Goal: Use online tool/utility: Utilize a website feature to perform a specific function

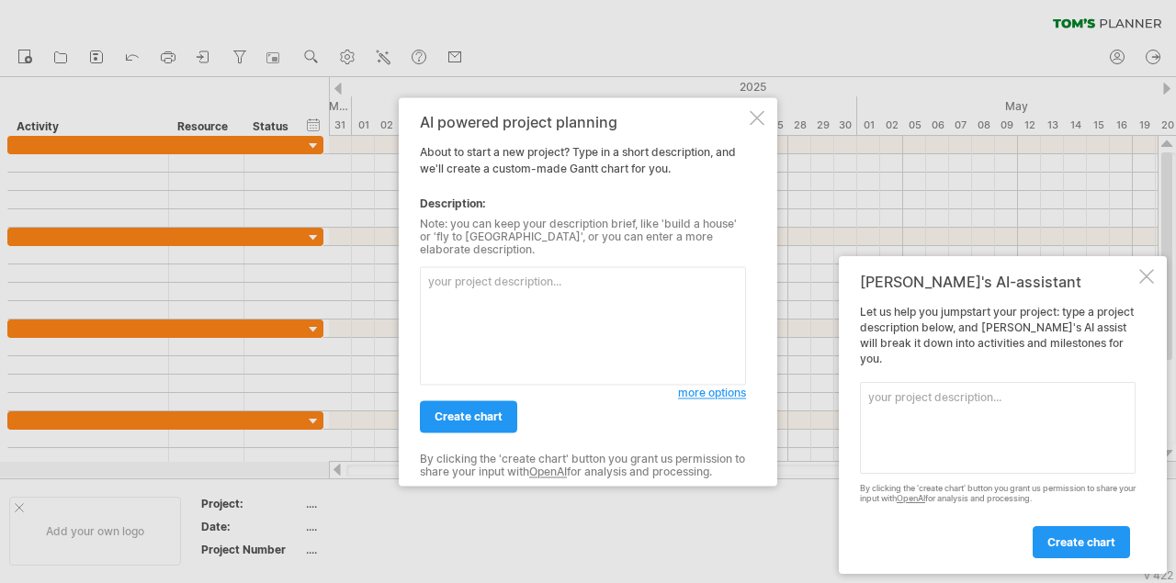
paste textarea "Loremi Dolorsit Ametconsect Adipiscin Elitsedd Eiusmodtempor incidi ut Labo-Etd…"
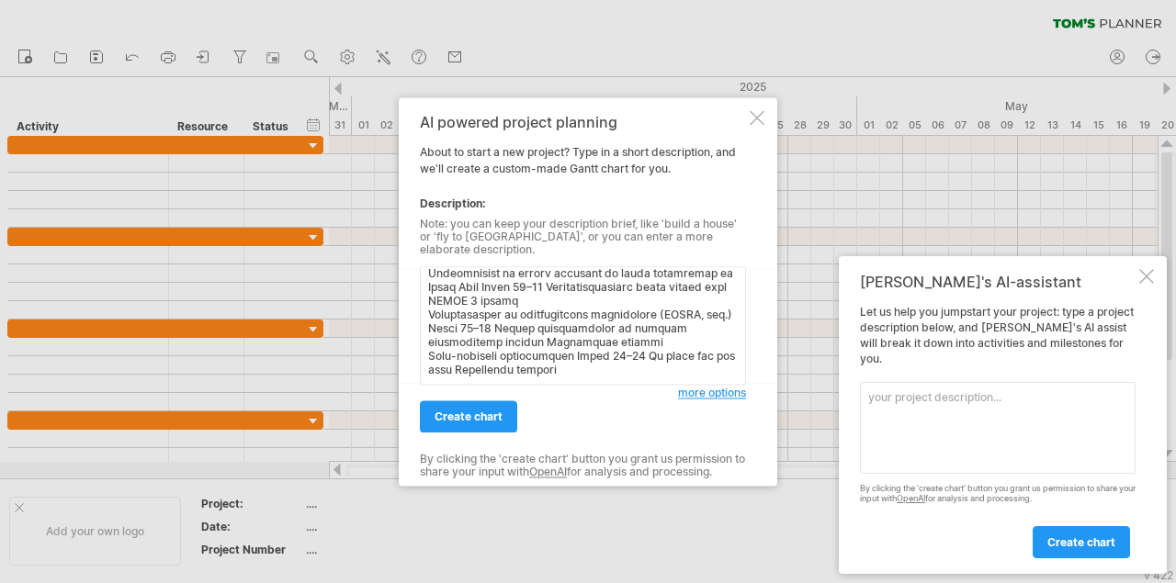
scroll to position [707, 0]
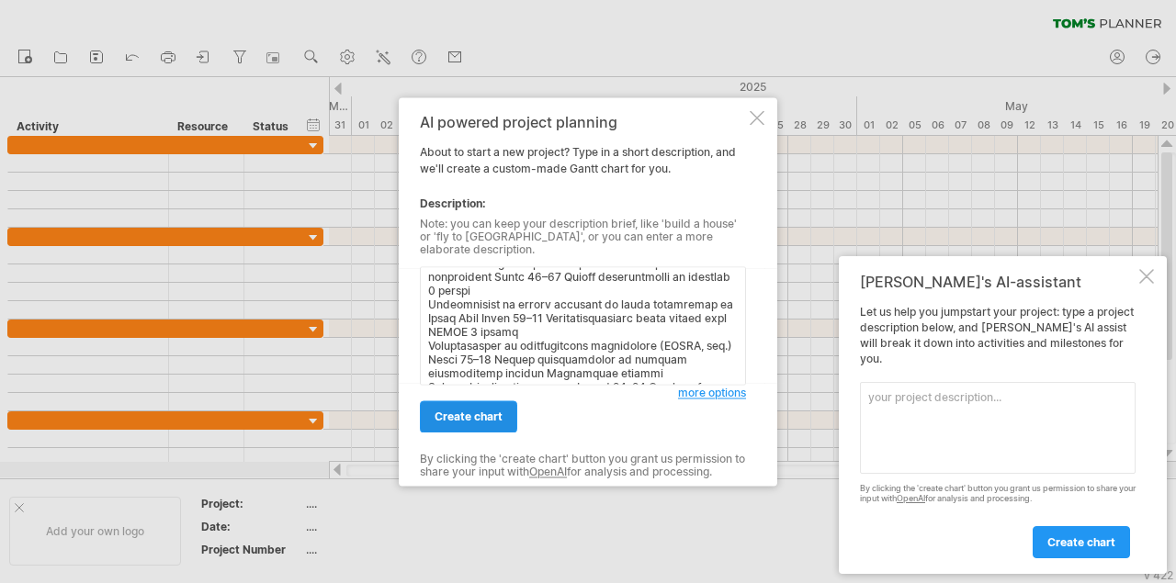
type textarea "Loremi Dolorsit Ametconsect Adipiscin Elitsedd Eiusmodtempor incidi ut Labo-Etd…"
click at [486, 411] on span "create chart" at bounding box center [468, 417] width 68 height 14
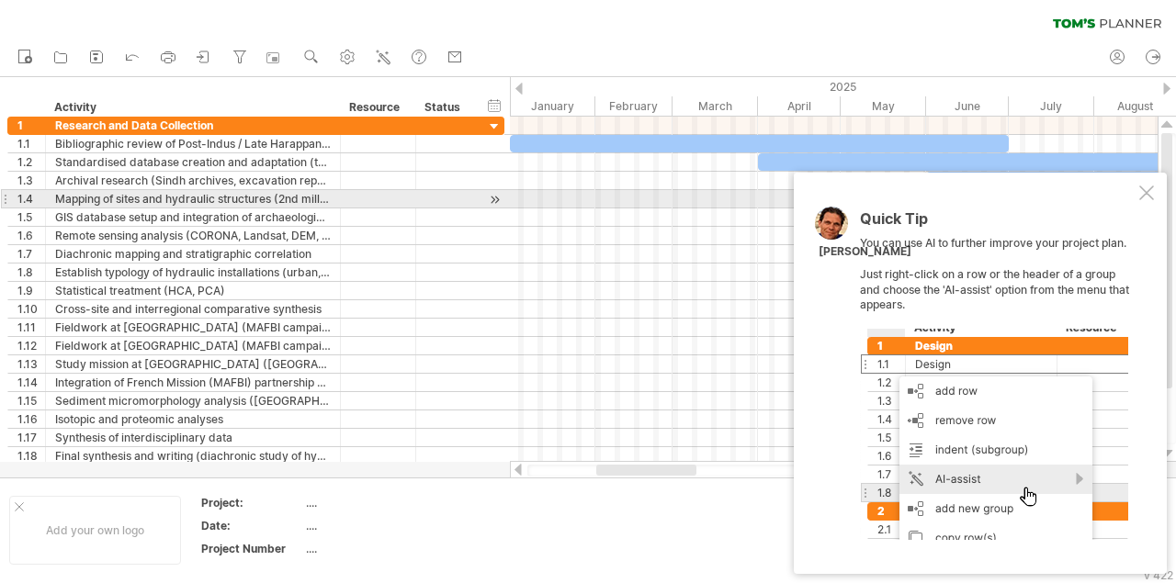
click at [1151, 194] on div at bounding box center [1146, 193] width 15 height 15
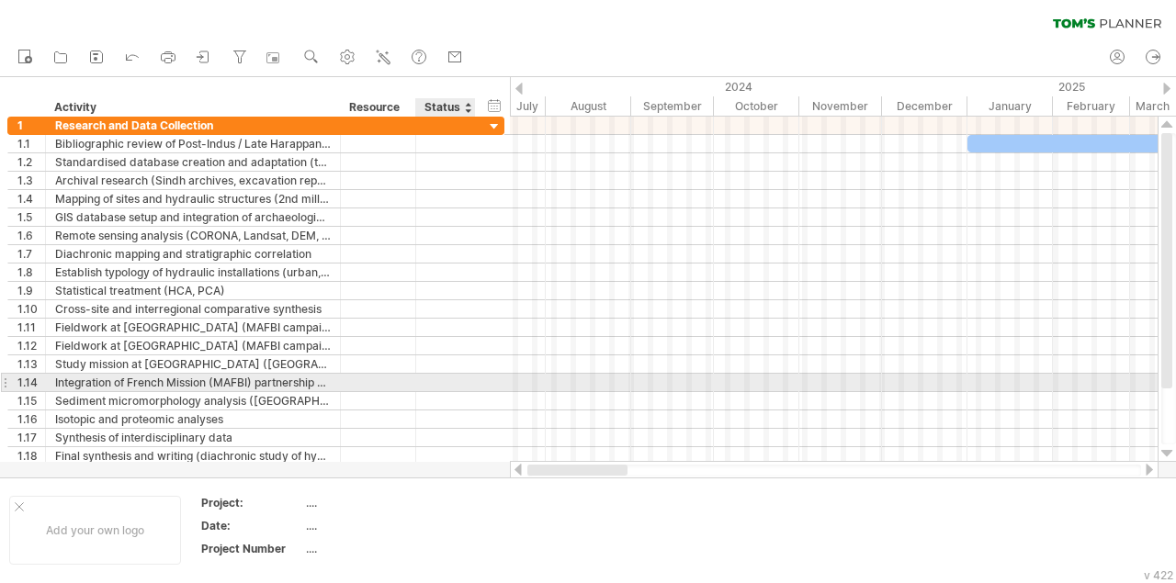
drag, startPoint x: 644, startPoint y: 472, endPoint x: 469, endPoint y: 383, distance: 195.9
click at [469, 383] on div "Trying to reach [DOMAIN_NAME] Connected again... 0% clear filter new 1" at bounding box center [588, 291] width 1176 height 583
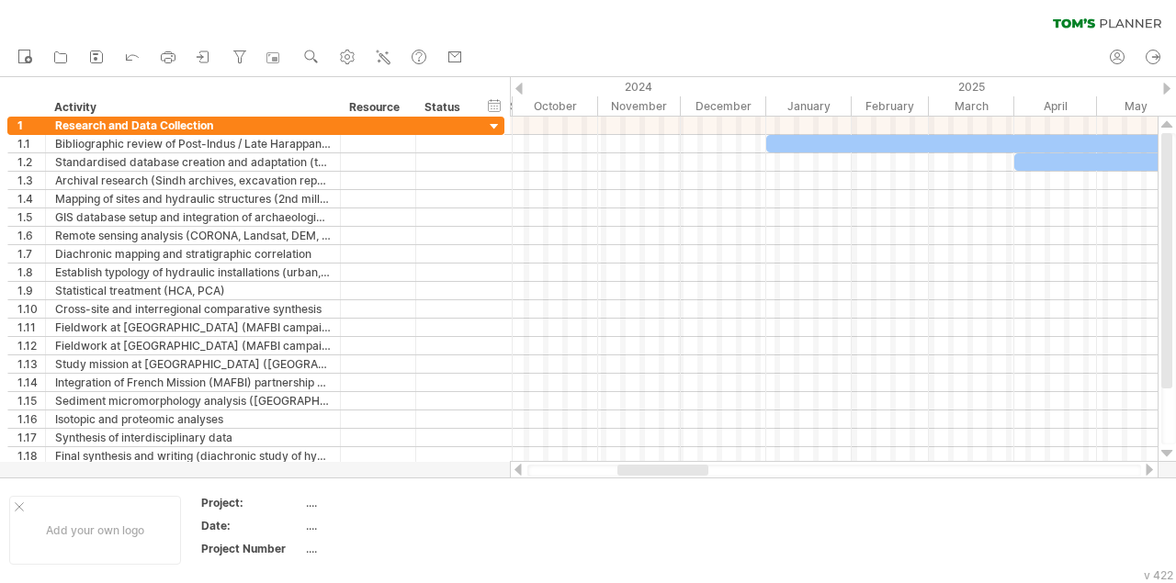
drag, startPoint x: 643, startPoint y: 427, endPoint x: 671, endPoint y: 468, distance: 49.7
click at [671, 468] on div at bounding box center [662, 470] width 91 height 11
click at [490, 104] on div "hide start/end/duration show start/end/duration" at bounding box center [494, 105] width 17 height 19
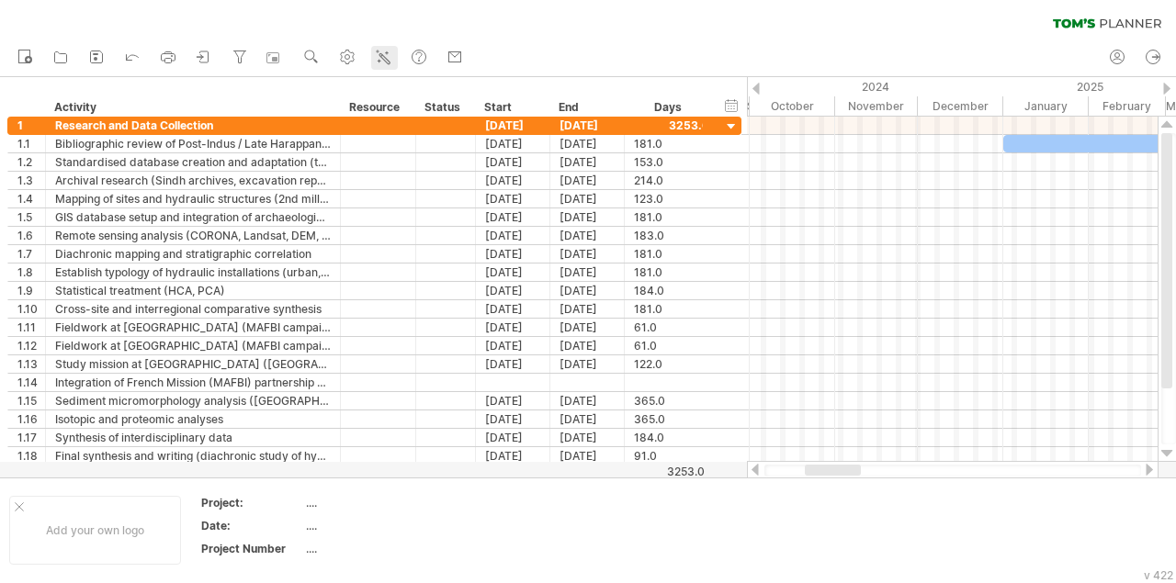
click at [389, 56] on icon at bounding box center [383, 57] width 18 height 18
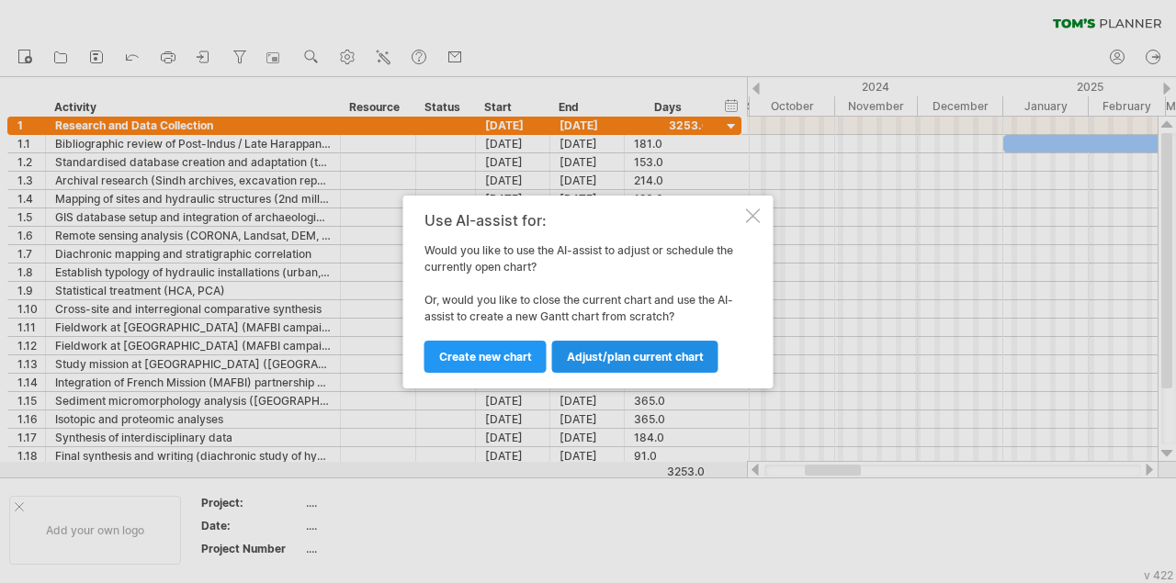
click at [642, 357] on span "Adjust/plan current chart" at bounding box center [635, 357] width 137 height 14
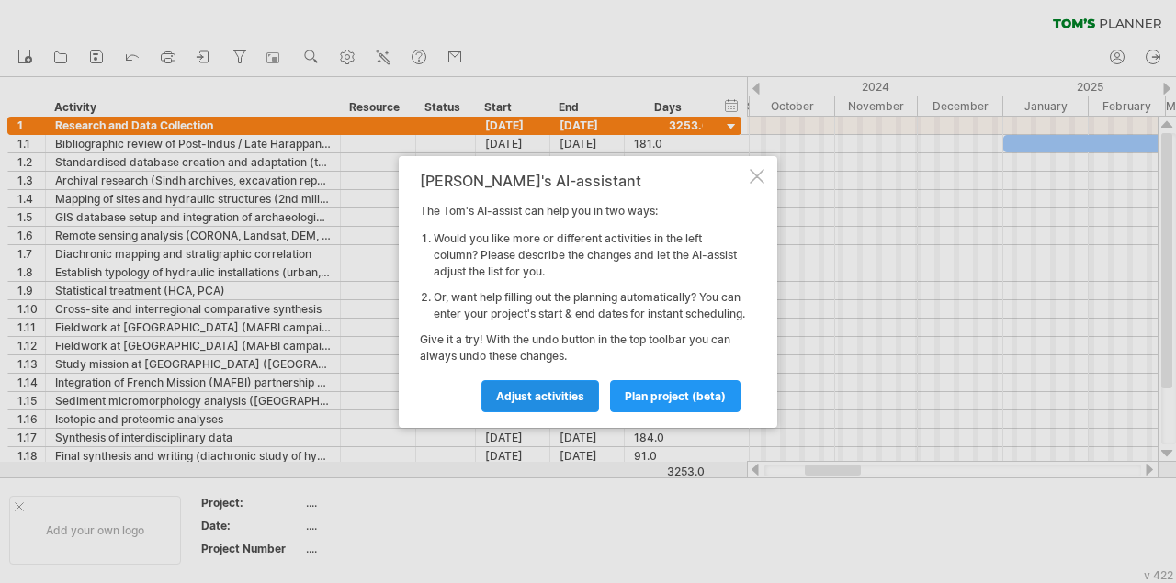
click at [586, 403] on link "Adjust activities" at bounding box center [540, 396] width 118 height 32
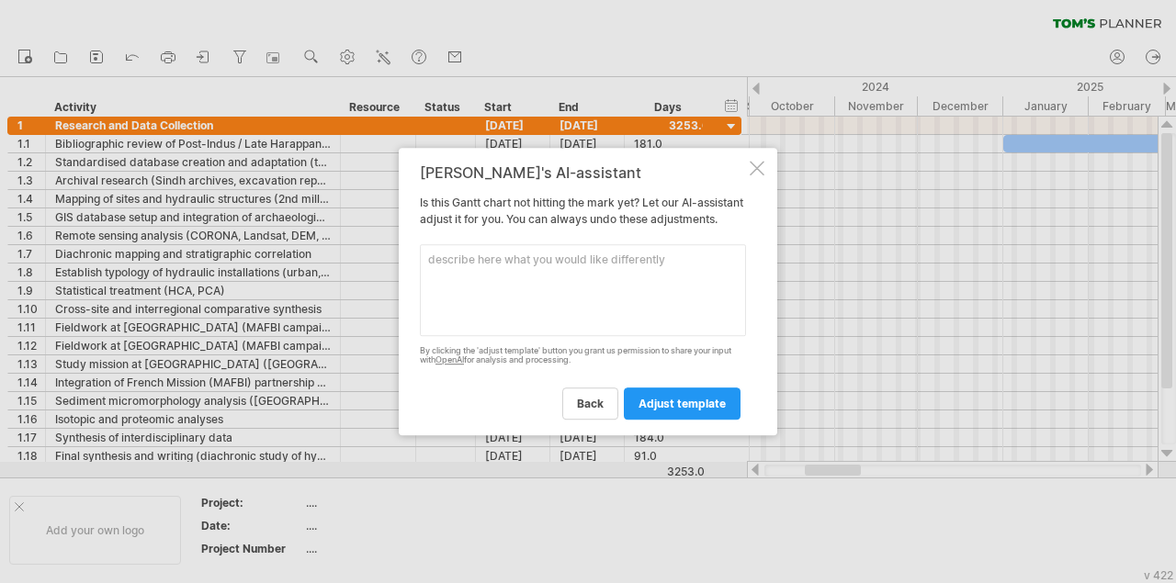
click at [578, 257] on textarea at bounding box center [583, 290] width 326 height 92
type textarea "c"
type textarea "I"
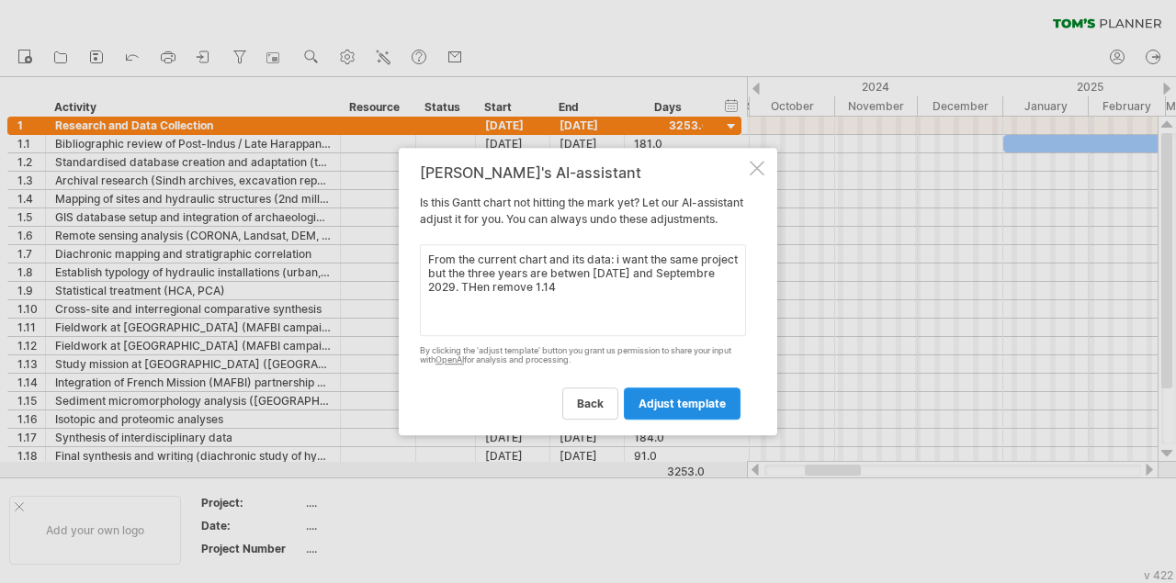
type textarea "From the current chart and its data: i want the same project but the three year…"
click at [671, 406] on link "adjust template" at bounding box center [682, 404] width 117 height 32
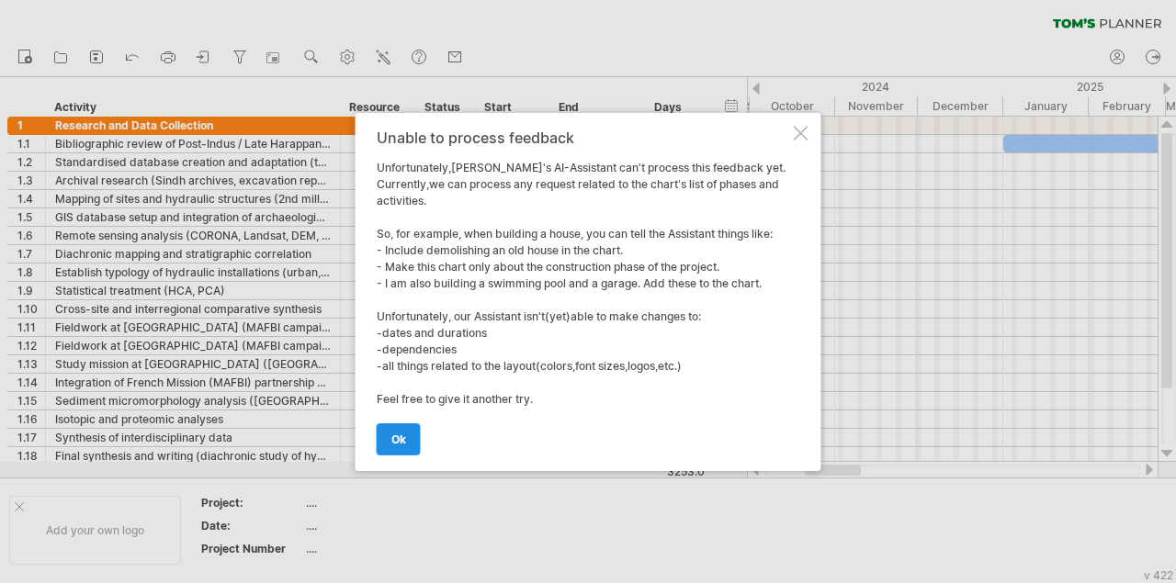
click at [409, 436] on link "ok" at bounding box center [399, 439] width 44 height 32
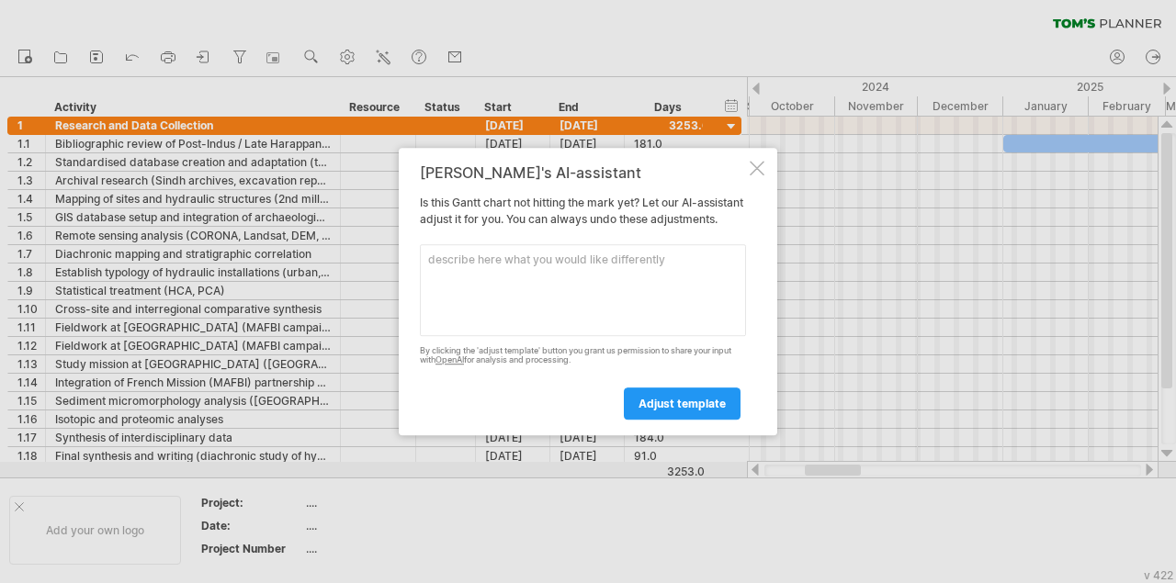
click at [596, 271] on textarea at bounding box center [583, 290] width 326 height 92
click at [759, 161] on div at bounding box center [757, 168] width 15 height 15
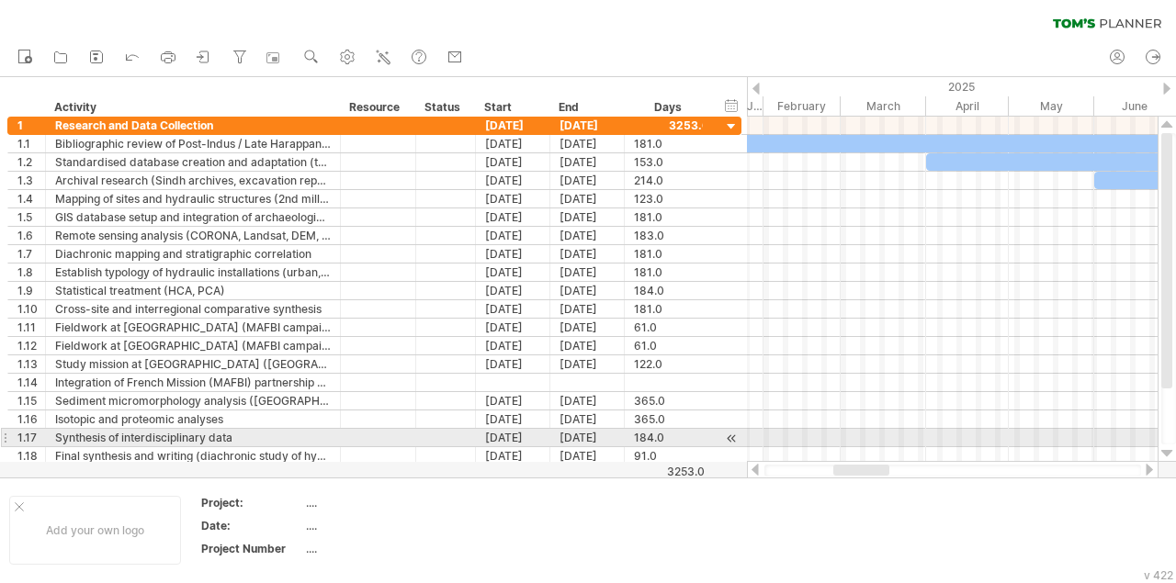
drag, startPoint x: 823, startPoint y: 469, endPoint x: 806, endPoint y: 429, distance: 43.7
click at [848, 442] on div "Trying to reach [DOMAIN_NAME] Connected again... 0% clear filter new 1" at bounding box center [588, 291] width 1176 height 583
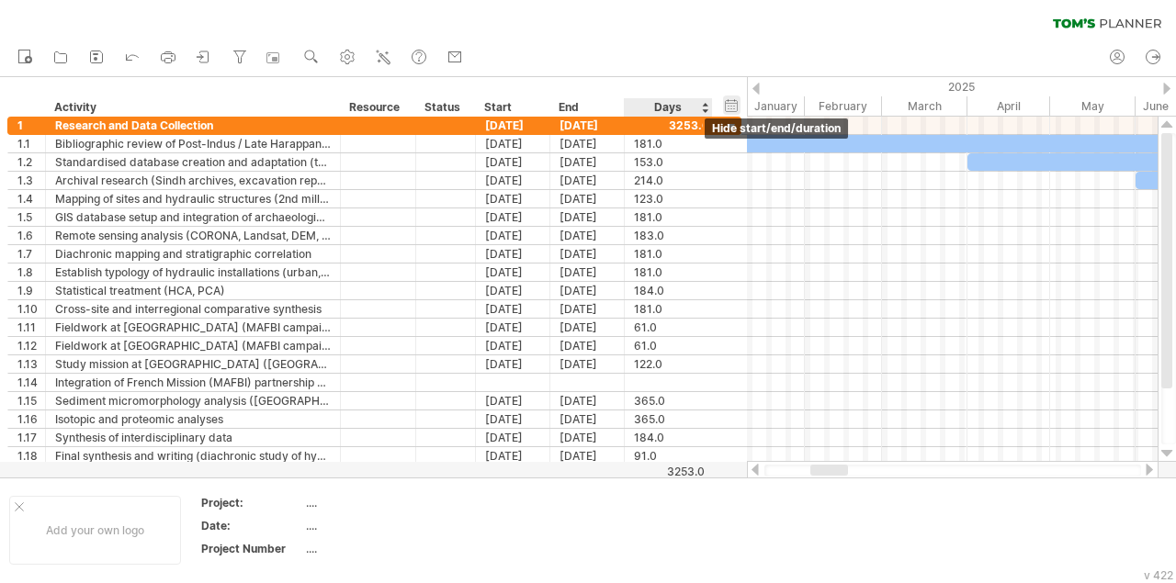
click at [728, 104] on div "hide start/end/duration show start/end/duration" at bounding box center [731, 105] width 17 height 19
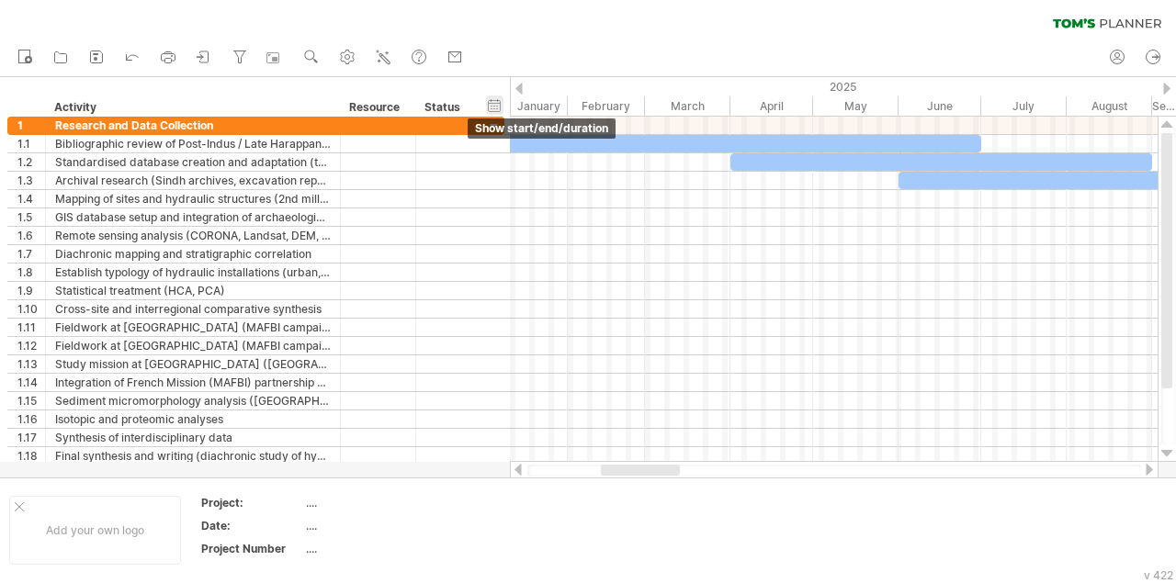
click at [495, 103] on div "hide start/end/duration show start/end/duration" at bounding box center [494, 105] width 17 height 19
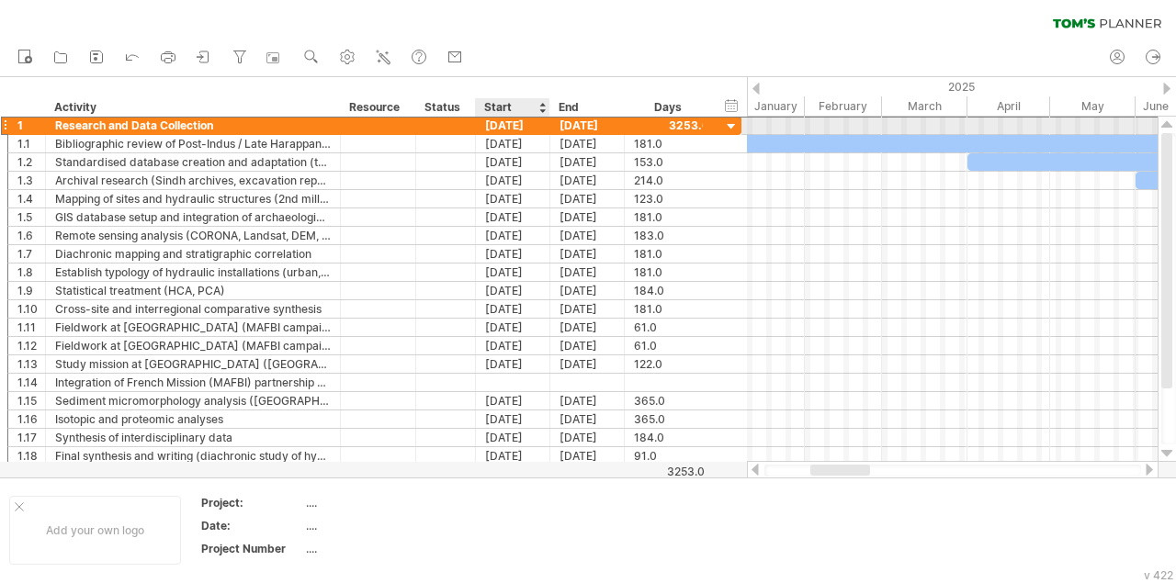
click at [499, 128] on div "[DATE]" at bounding box center [513, 125] width 74 height 17
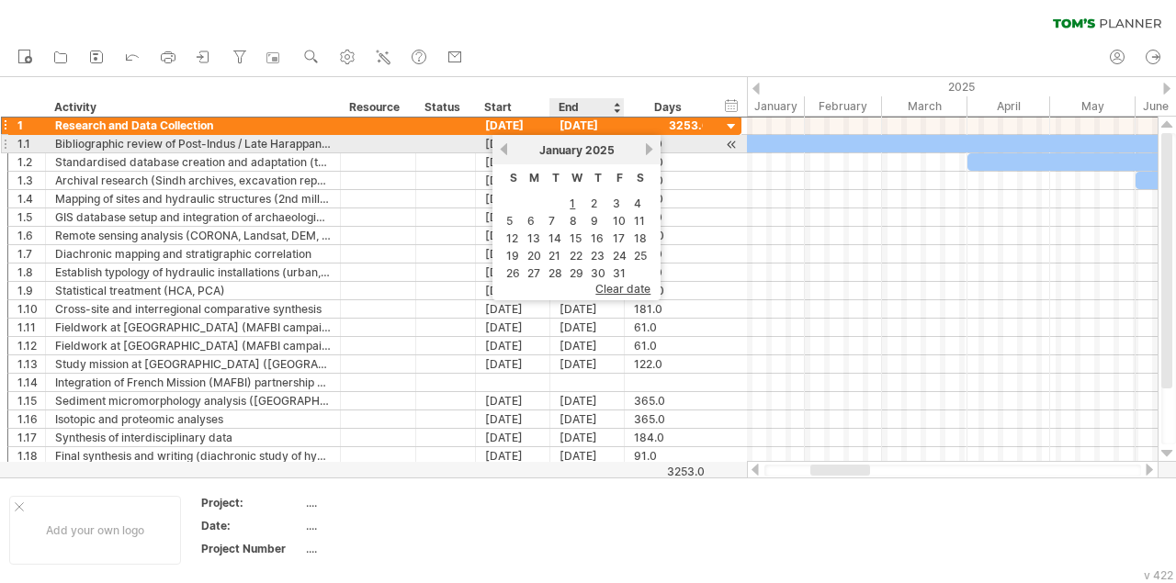
click at [569, 152] on span "January" at bounding box center [560, 150] width 43 height 14
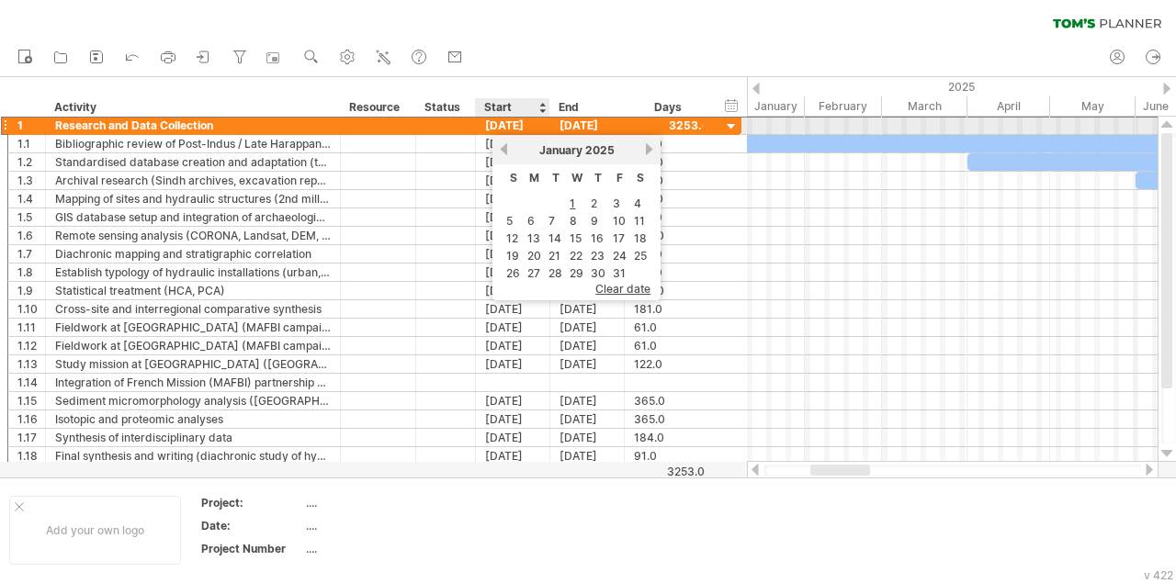
click at [501, 128] on div "[DATE]" at bounding box center [513, 125] width 74 height 17
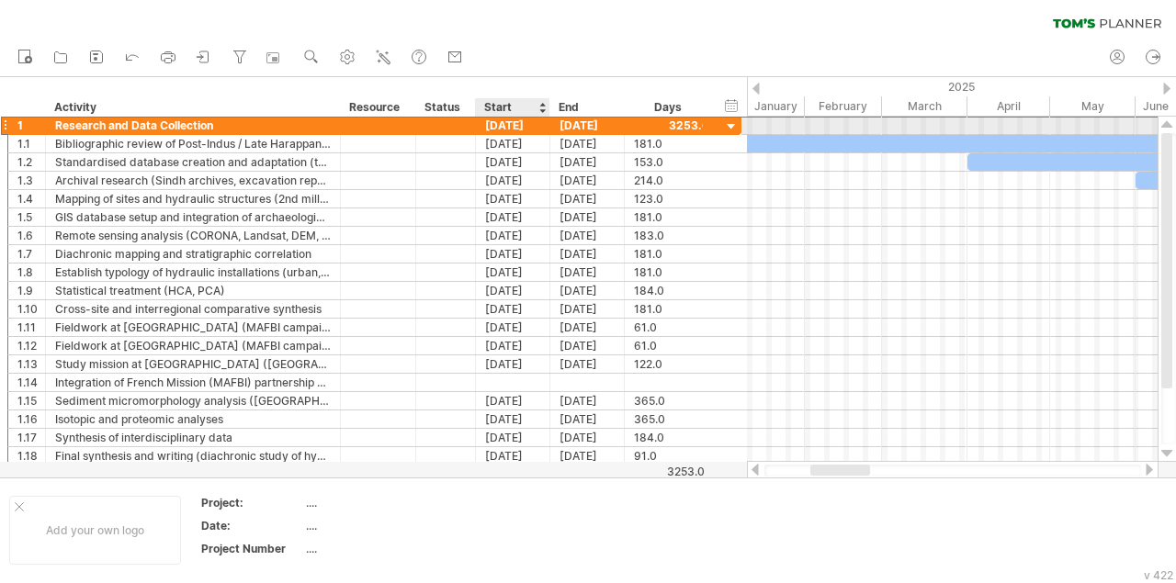
click at [501, 128] on div "[DATE]" at bounding box center [513, 125] width 74 height 17
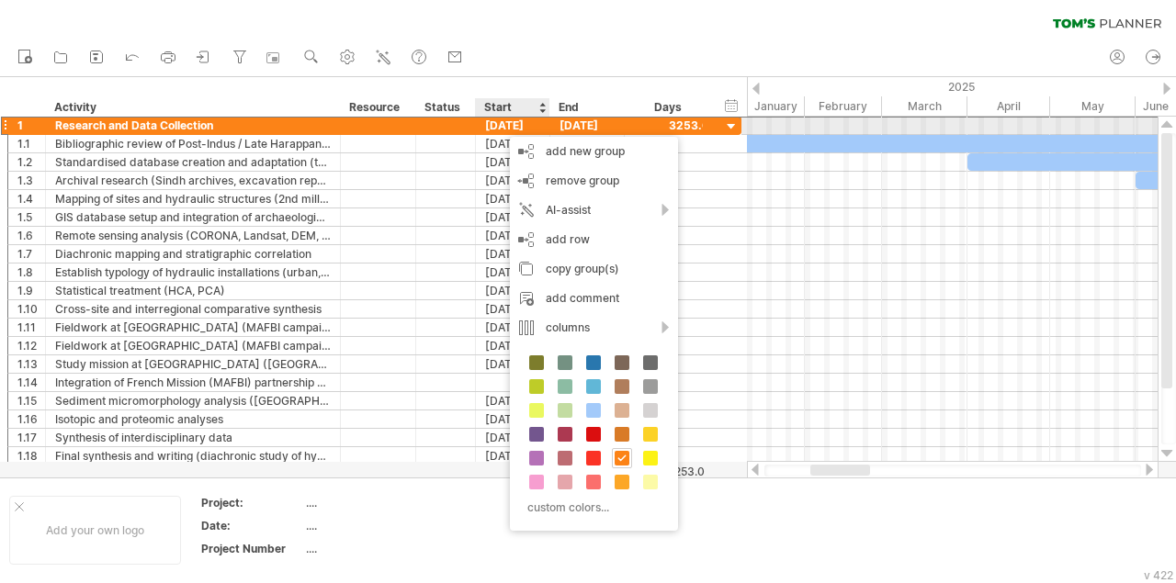
click at [501, 128] on div "[DATE]" at bounding box center [513, 125] width 74 height 17
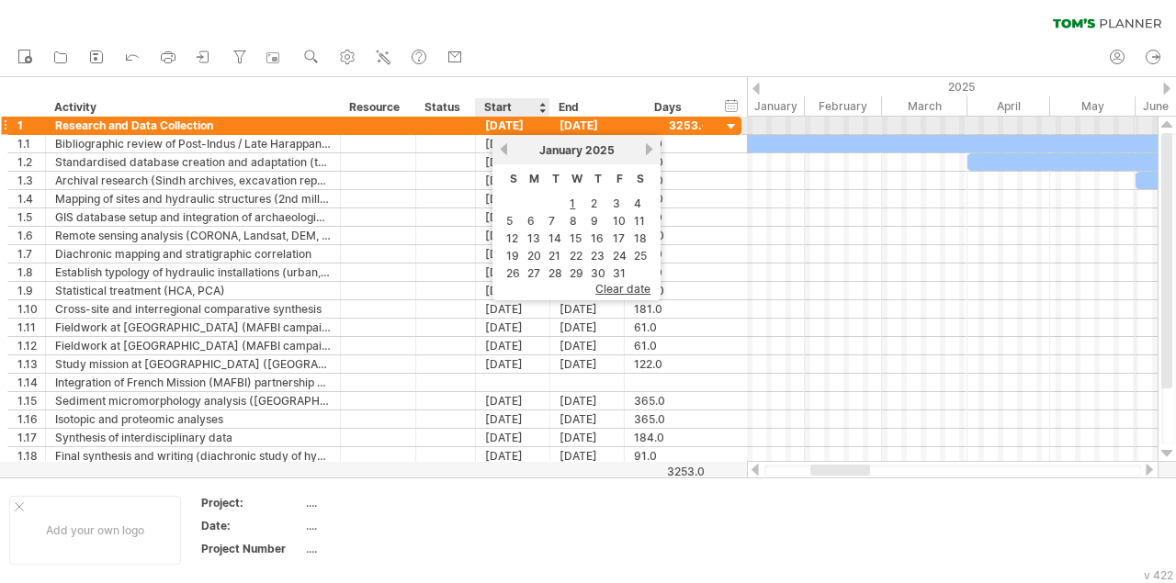
click at [501, 128] on div "[DATE]" at bounding box center [513, 125] width 74 height 17
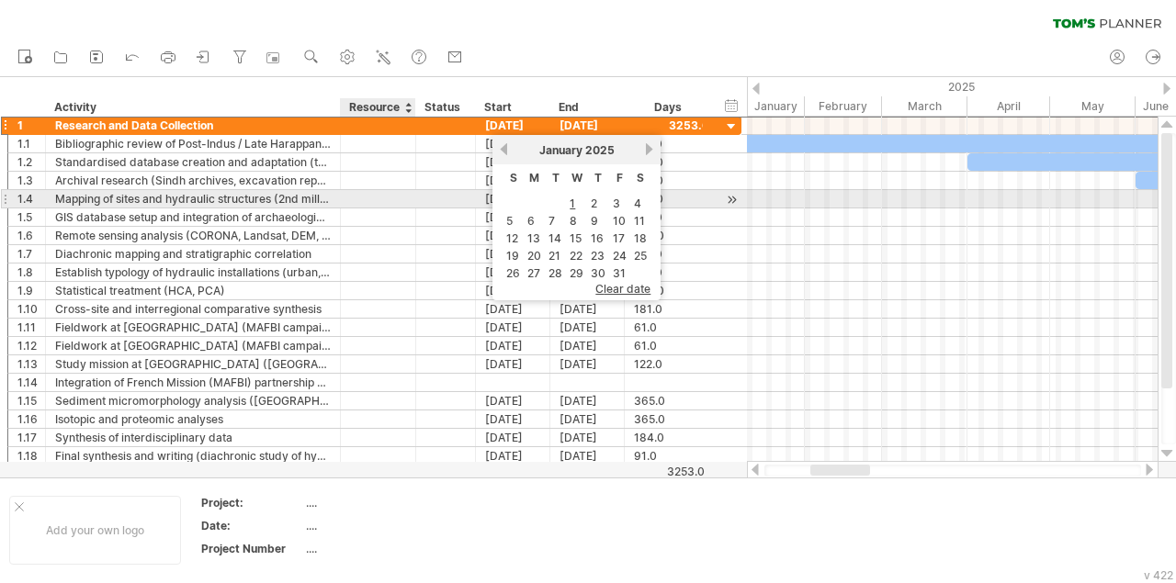
click at [370, 203] on div at bounding box center [378, 198] width 56 height 17
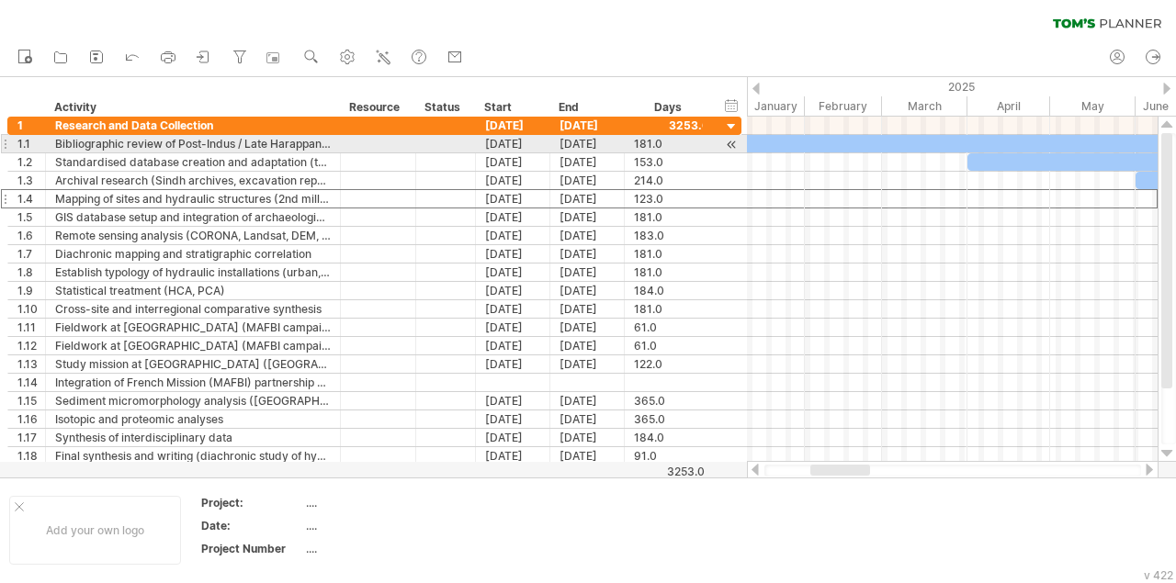
click at [793, 144] on div "​" at bounding box center [968, 143] width 499 height 17
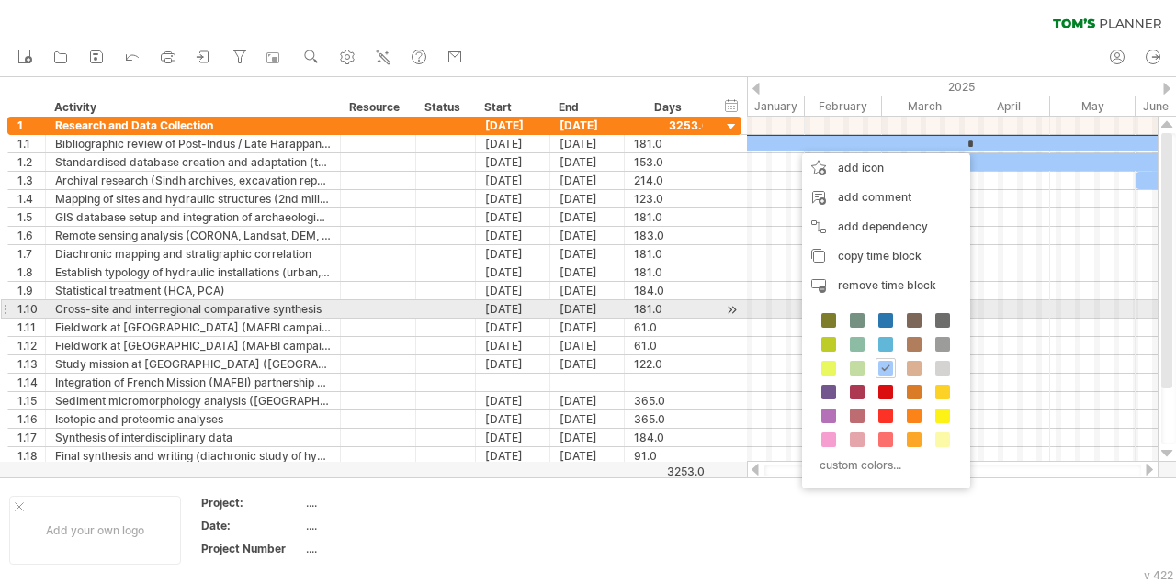
click at [1017, 310] on div at bounding box center [952, 309] width 411 height 18
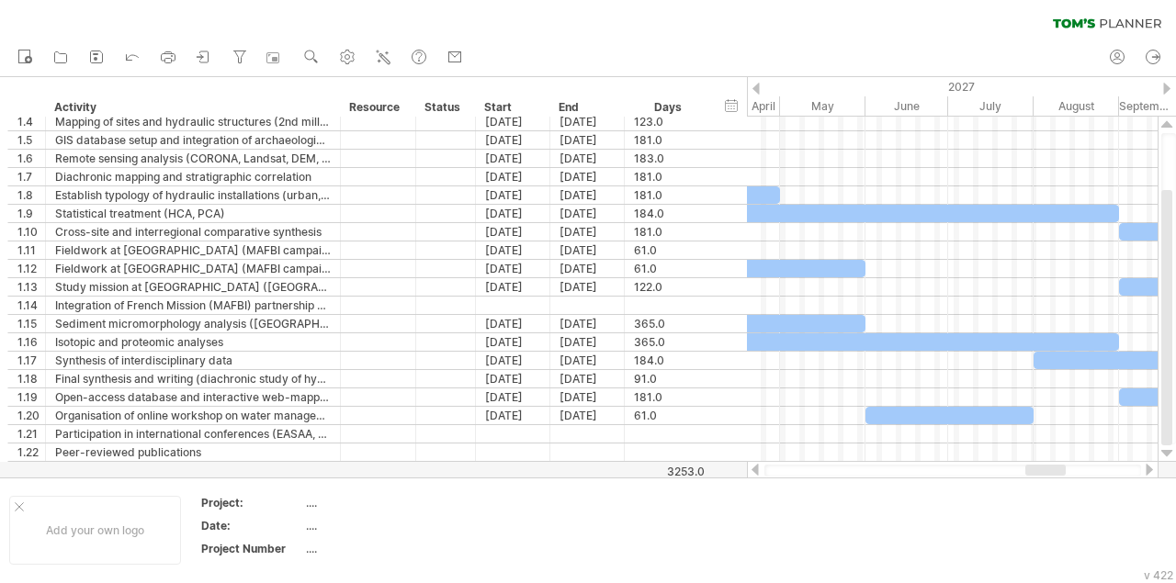
drag, startPoint x: 846, startPoint y: 468, endPoint x: 1061, endPoint y: 466, distance: 214.9
click at [1061, 466] on div at bounding box center [1045, 470] width 40 height 11
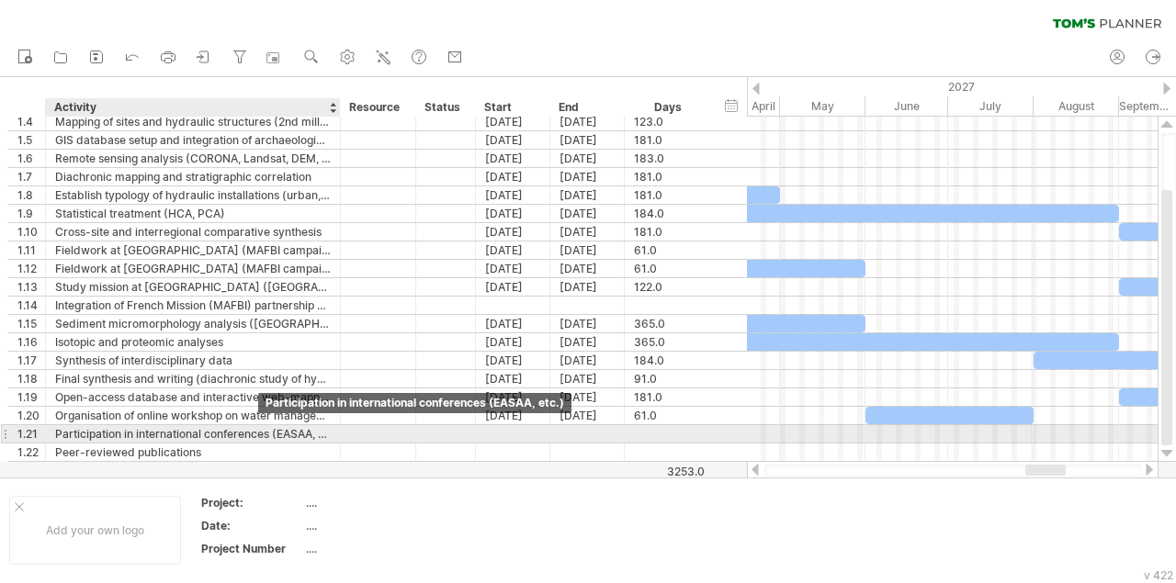
click at [264, 428] on div "Participation in international conferences (EASAA, etc.)" at bounding box center [193, 433] width 276 height 17
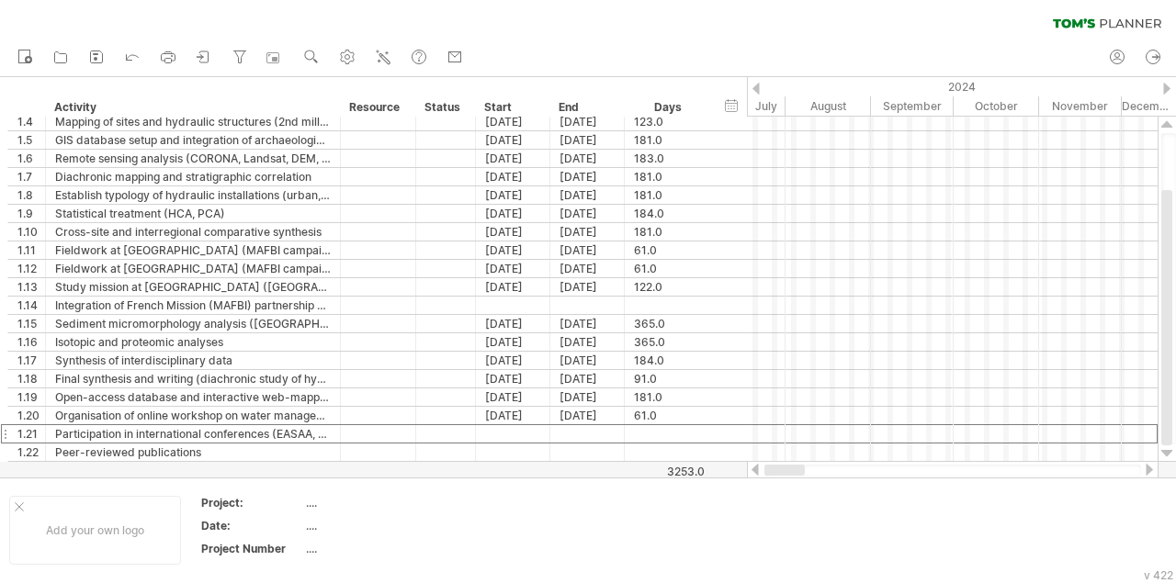
drag, startPoint x: 1046, startPoint y: 470, endPoint x: 675, endPoint y: 442, distance: 372.2
click at [758, 466] on div at bounding box center [953, 470] width 412 height 18
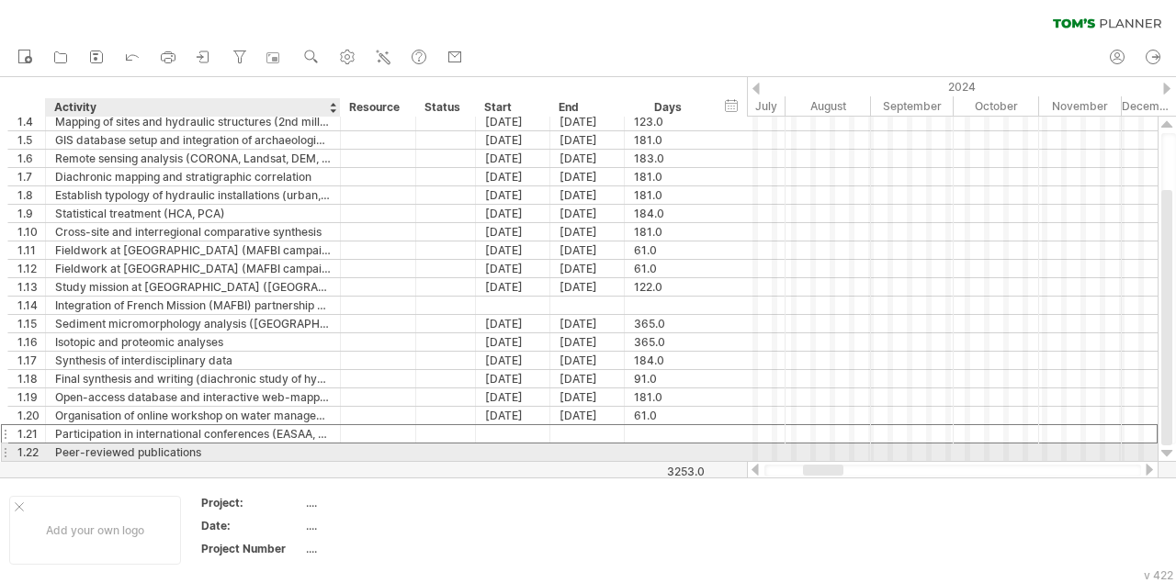
click at [317, 447] on div "Peer-reviewed publications" at bounding box center [193, 452] width 276 height 17
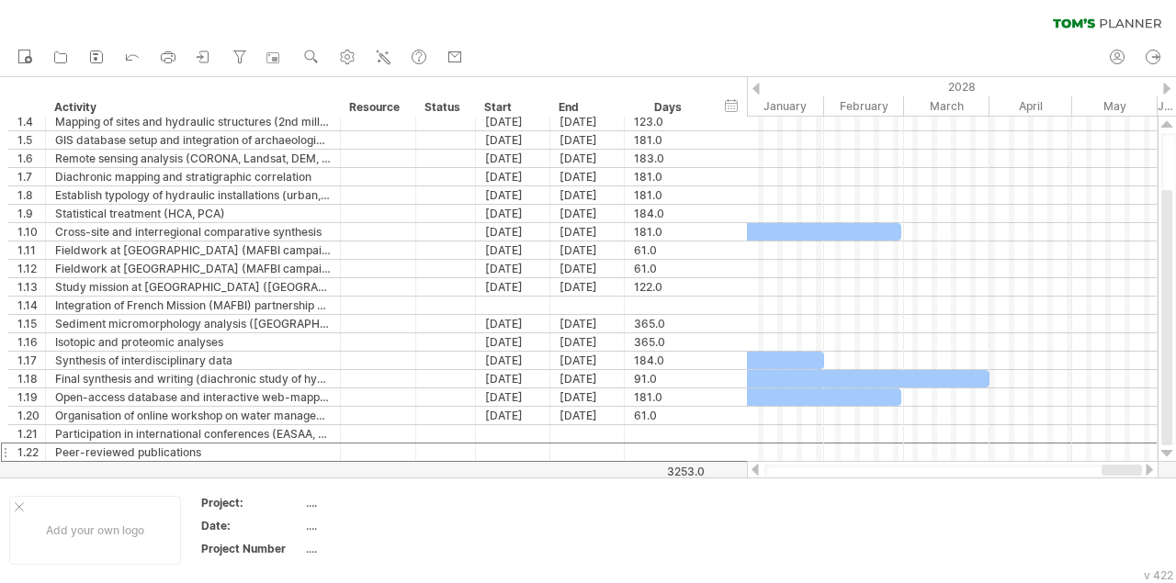
drag, startPoint x: 832, startPoint y: 469, endPoint x: 1162, endPoint y: 468, distance: 329.8
click at [1162, 468] on div "Trying to reach [DOMAIN_NAME] Connected again... 0% clear filter new 1" at bounding box center [588, 291] width 1176 height 583
click at [1167, 88] on div at bounding box center [1166, 89] width 7 height 12
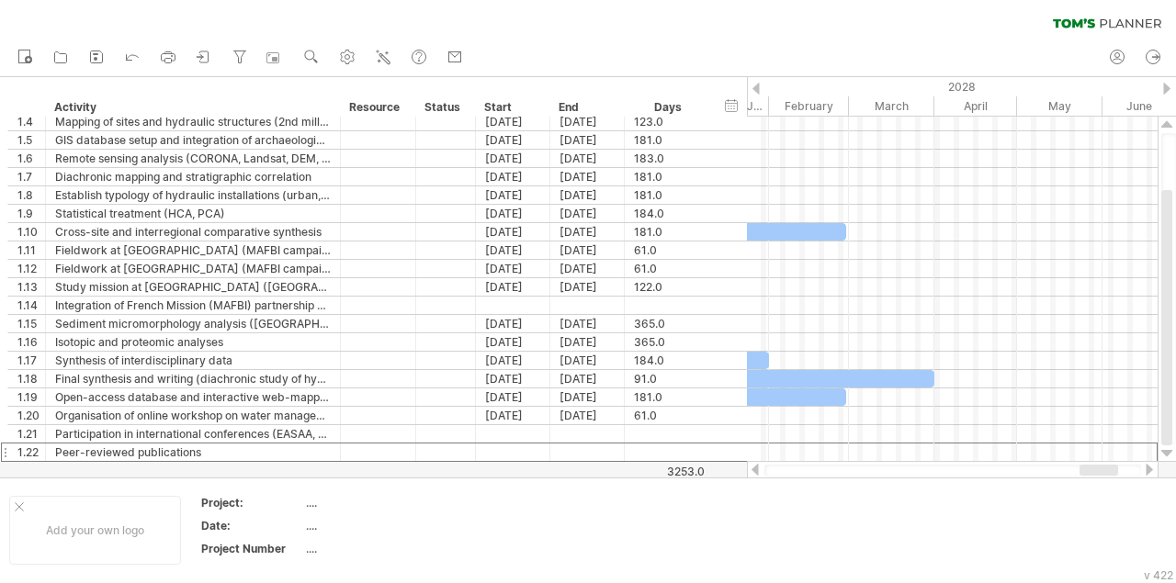
click at [1167, 88] on div at bounding box center [1166, 89] width 7 height 12
click at [756, 87] on div at bounding box center [755, 89] width 7 height 12
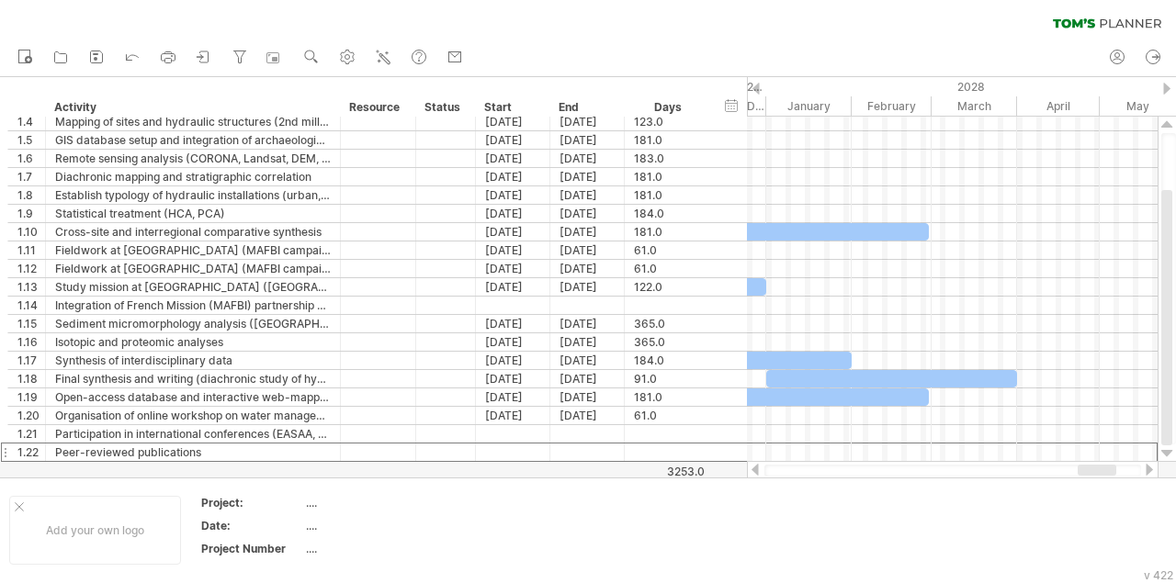
click at [756, 87] on div at bounding box center [755, 89] width 7 height 12
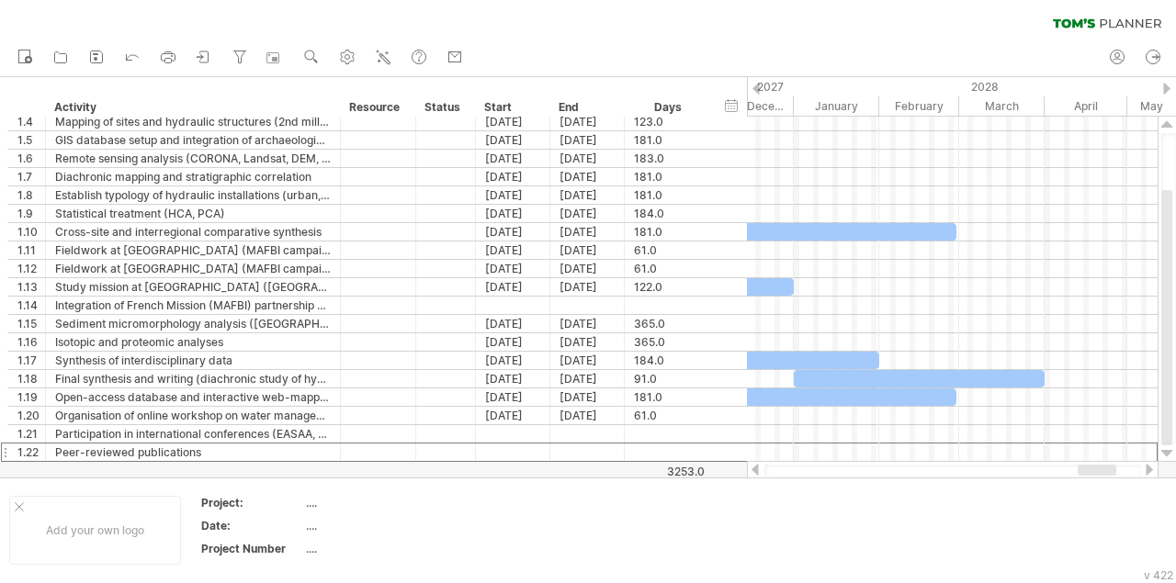
click at [757, 87] on div at bounding box center [755, 89] width 7 height 12
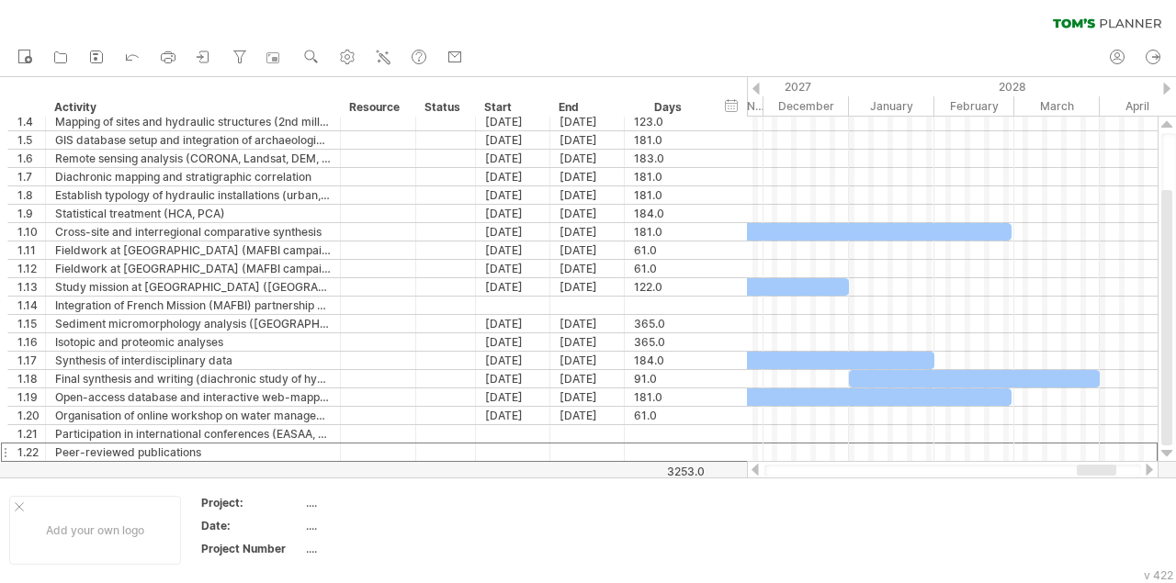
click at [757, 87] on div at bounding box center [755, 89] width 7 height 12
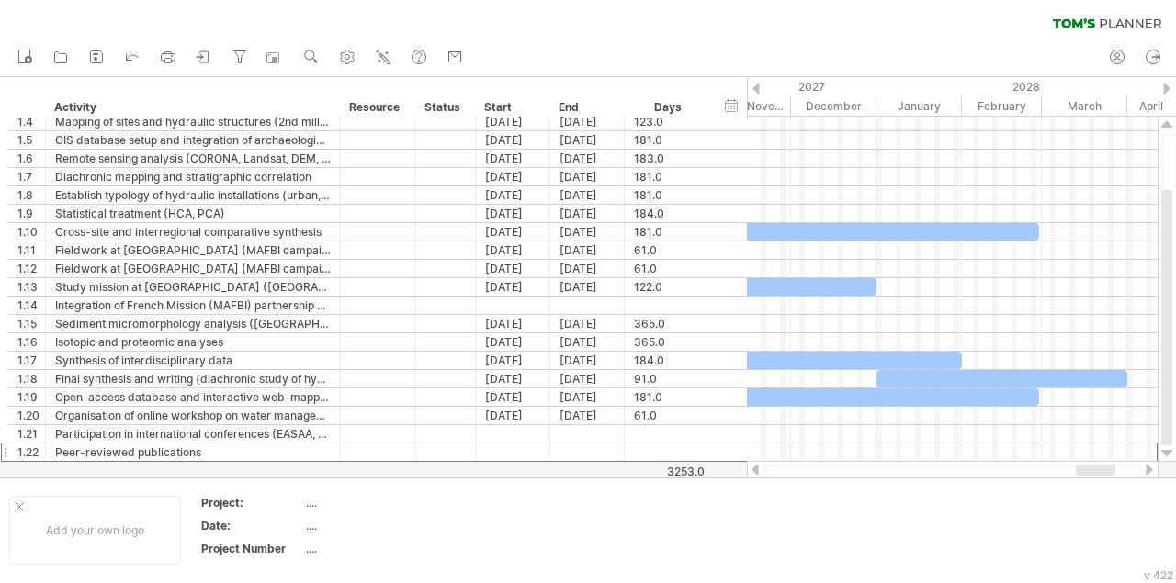
click at [757, 87] on div at bounding box center [755, 89] width 7 height 12
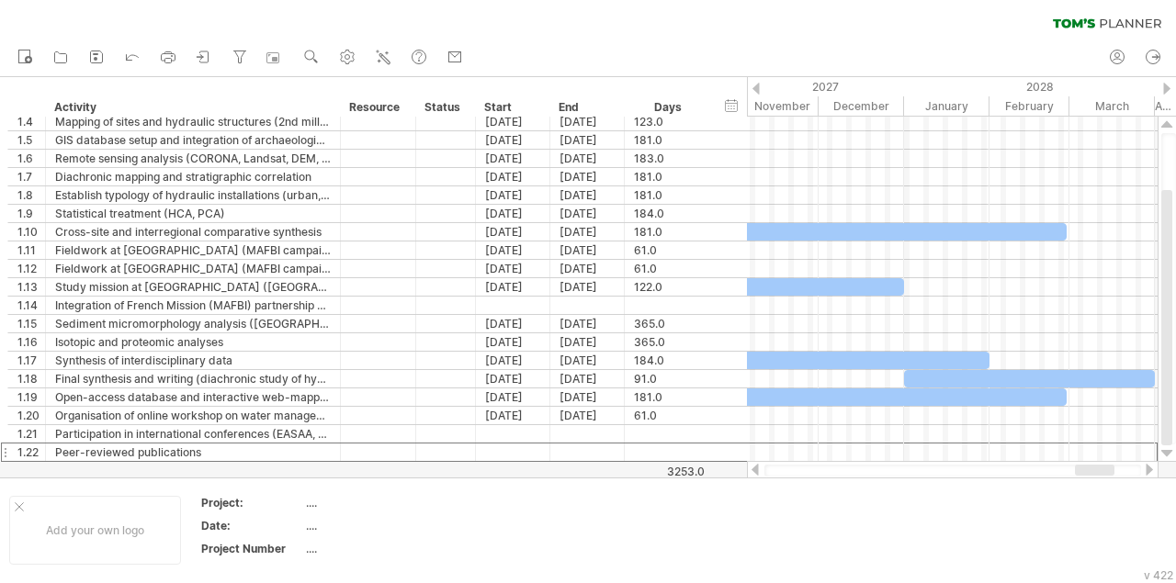
click at [757, 87] on div at bounding box center [755, 89] width 7 height 12
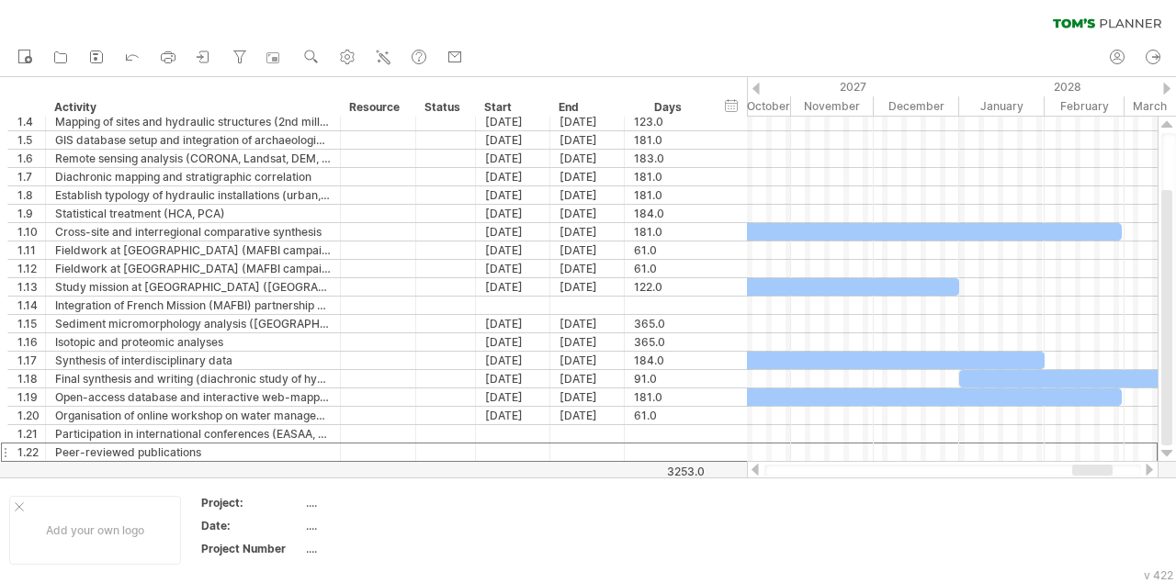
click at [757, 87] on div at bounding box center [755, 89] width 7 height 12
click at [758, 87] on div at bounding box center [755, 89] width 7 height 12
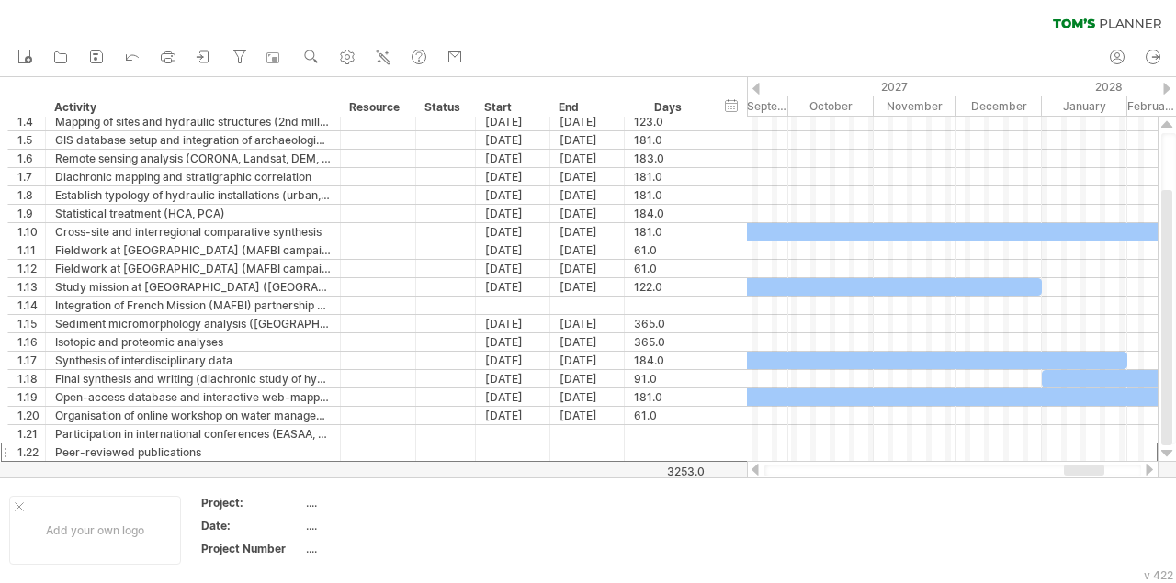
click at [758, 87] on div at bounding box center [755, 89] width 7 height 12
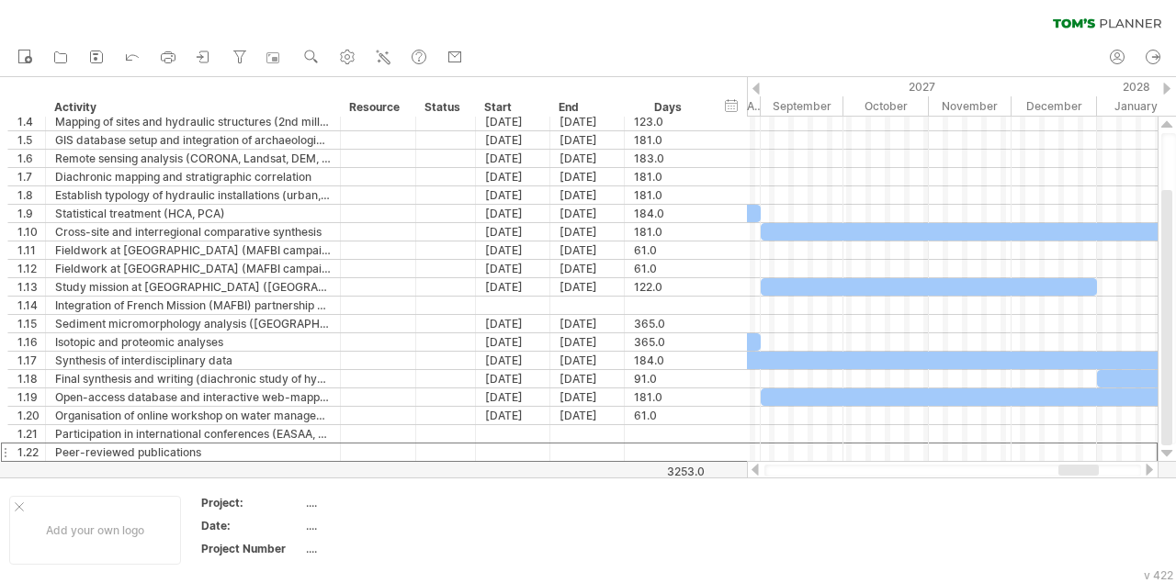
click at [758, 87] on div at bounding box center [755, 89] width 7 height 12
click at [760, 87] on div at bounding box center [755, 89] width 7 height 12
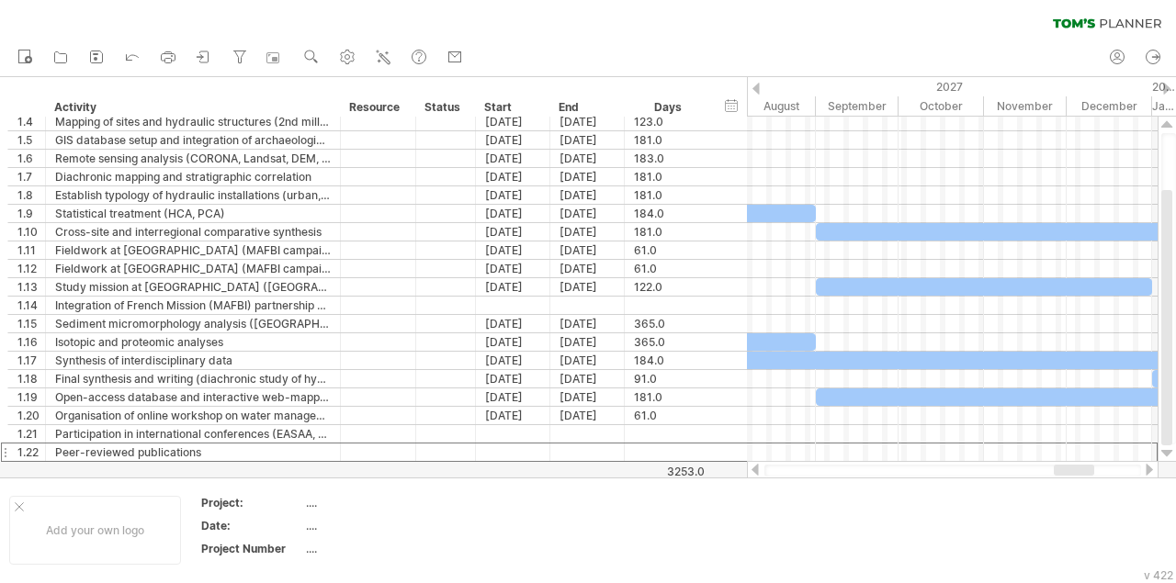
click at [760, 87] on div at bounding box center [755, 89] width 7 height 12
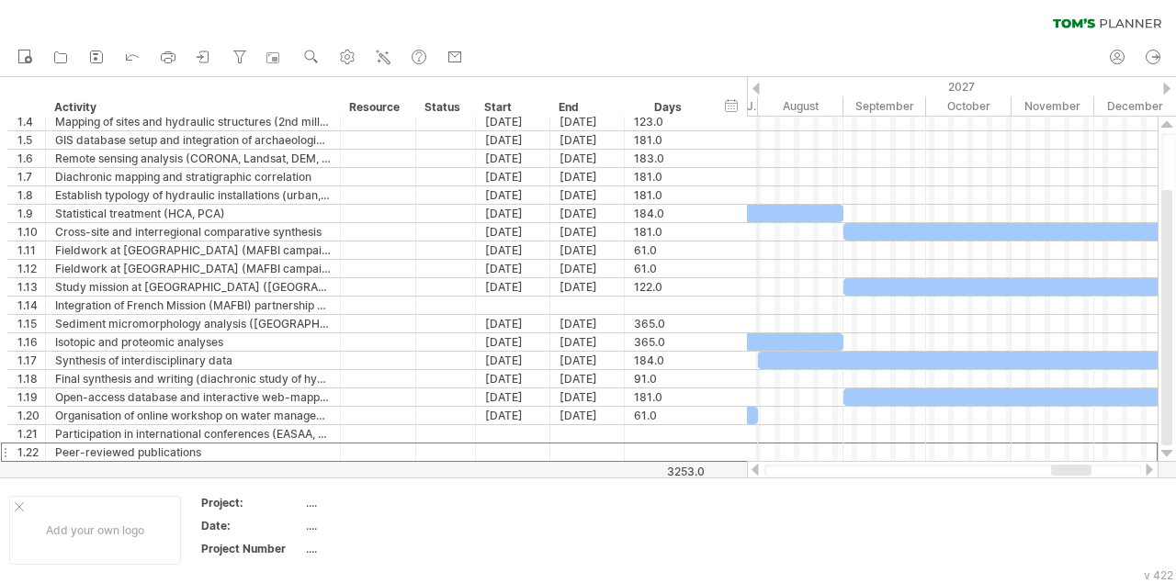
click at [760, 87] on div at bounding box center [755, 89] width 7 height 12
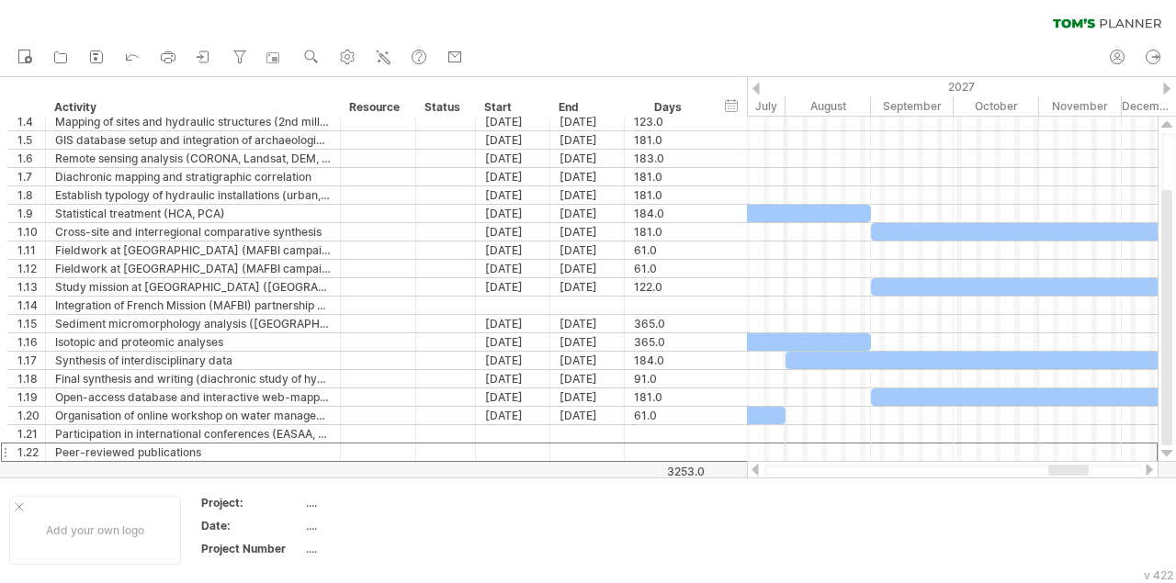
click at [760, 87] on div at bounding box center [755, 89] width 7 height 12
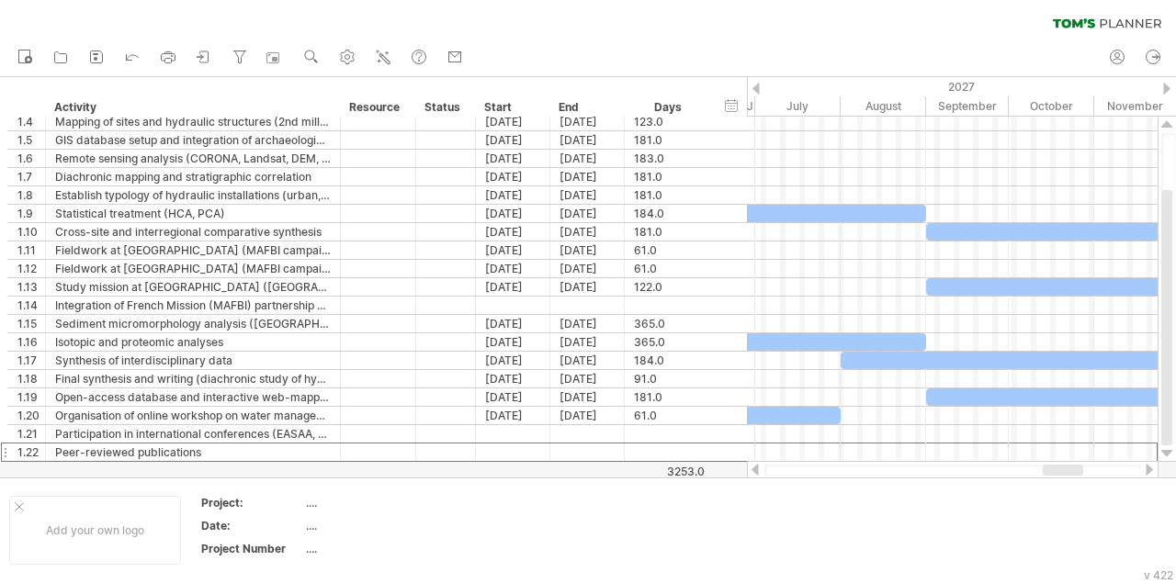
click at [760, 87] on div at bounding box center [755, 89] width 7 height 12
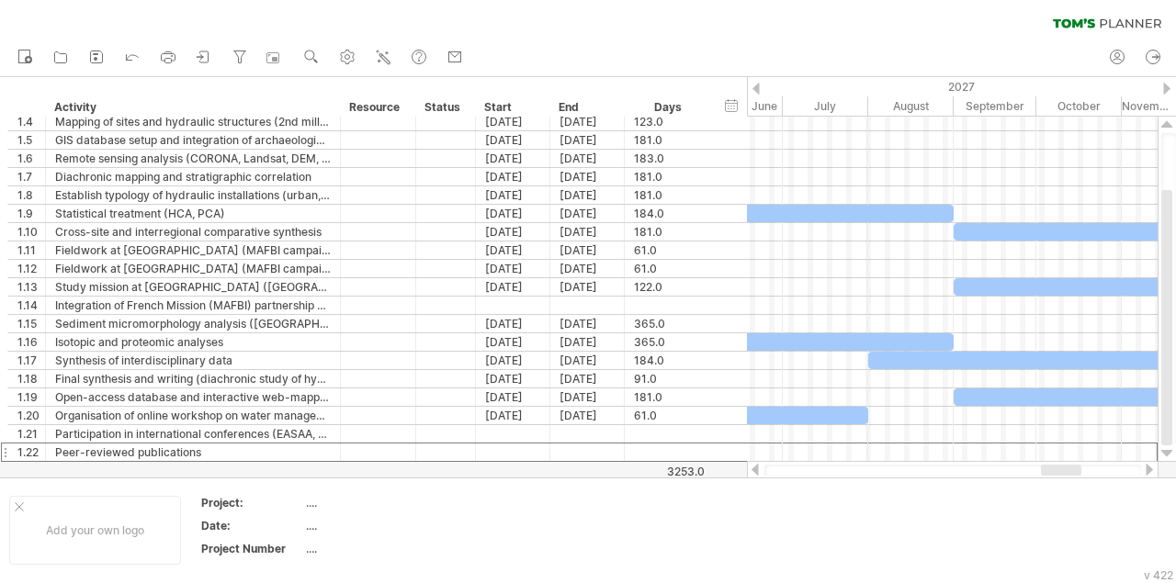
click at [760, 87] on div at bounding box center [755, 89] width 7 height 12
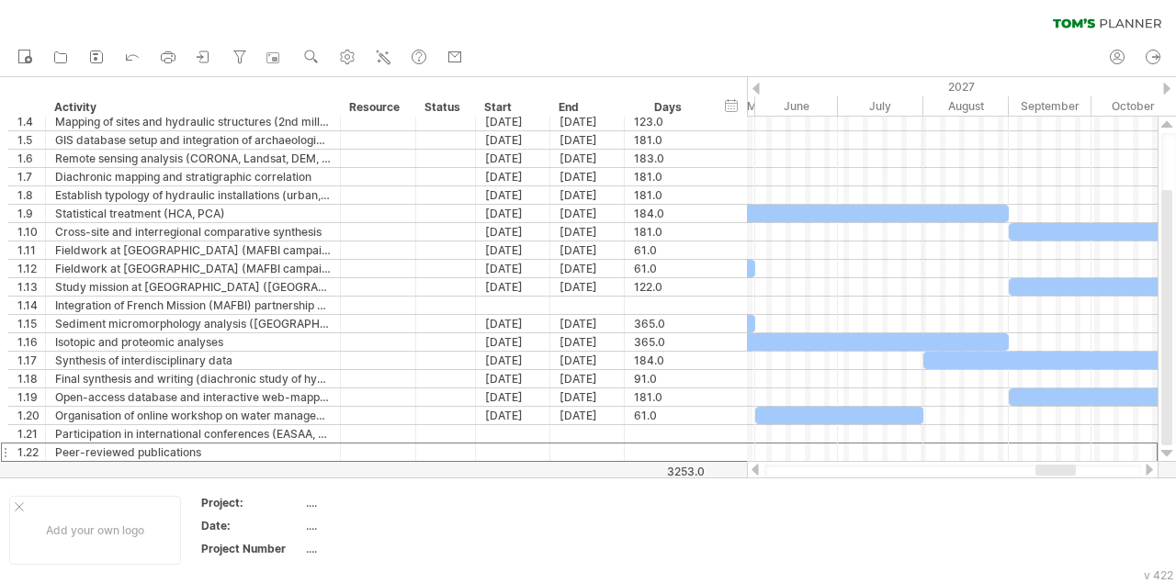
click at [760, 87] on div at bounding box center [755, 89] width 7 height 12
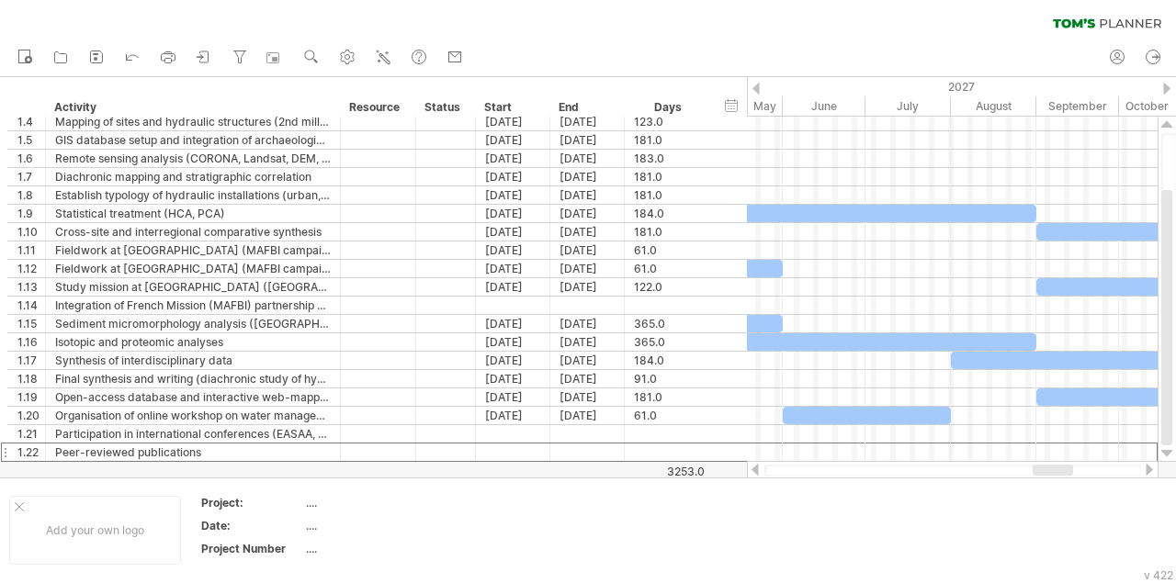
click at [760, 89] on div "Trying to reach [DOMAIN_NAME] Connected again... 0% clear filter new 1" at bounding box center [588, 291] width 1176 height 583
click at [760, 89] on div "2027" at bounding box center [869, 86] width 1006 height 19
click at [756, 84] on div at bounding box center [755, 89] width 7 height 12
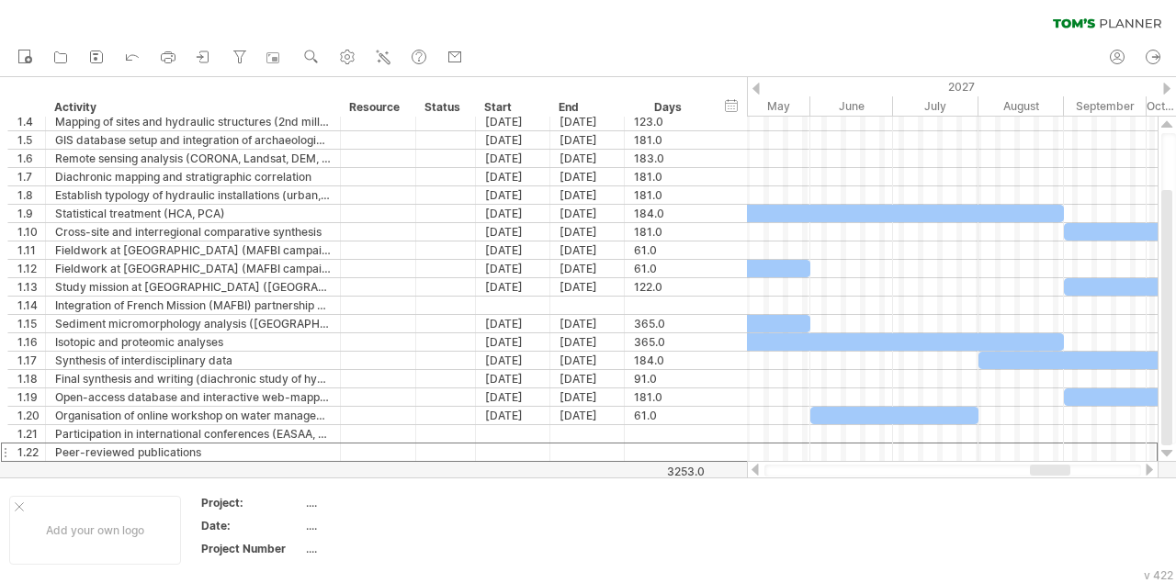
click at [756, 84] on div at bounding box center [755, 89] width 7 height 12
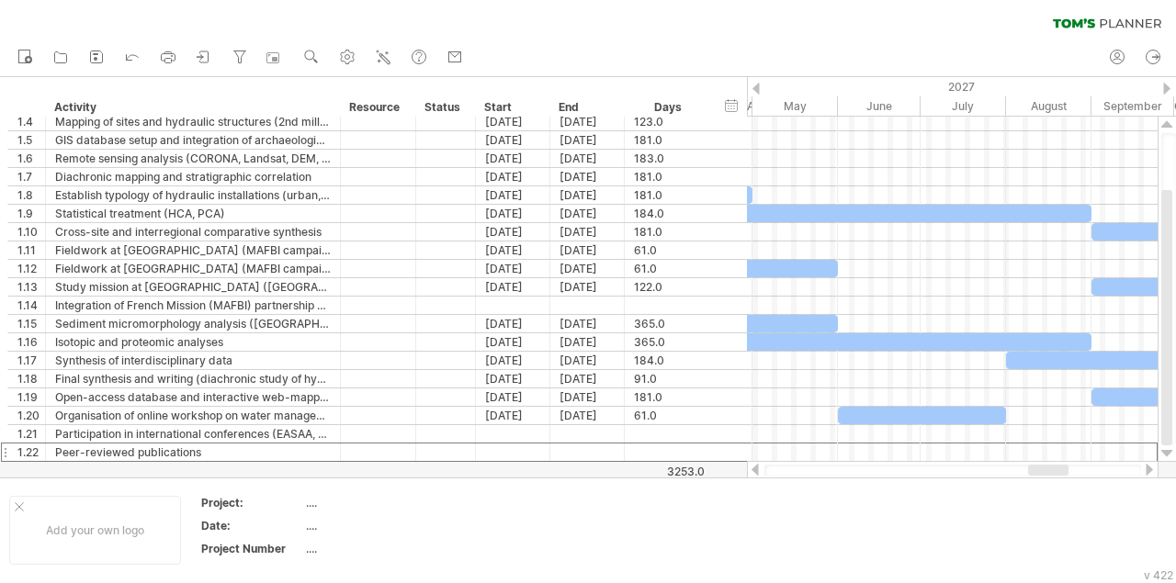
click at [756, 84] on div at bounding box center [755, 89] width 7 height 12
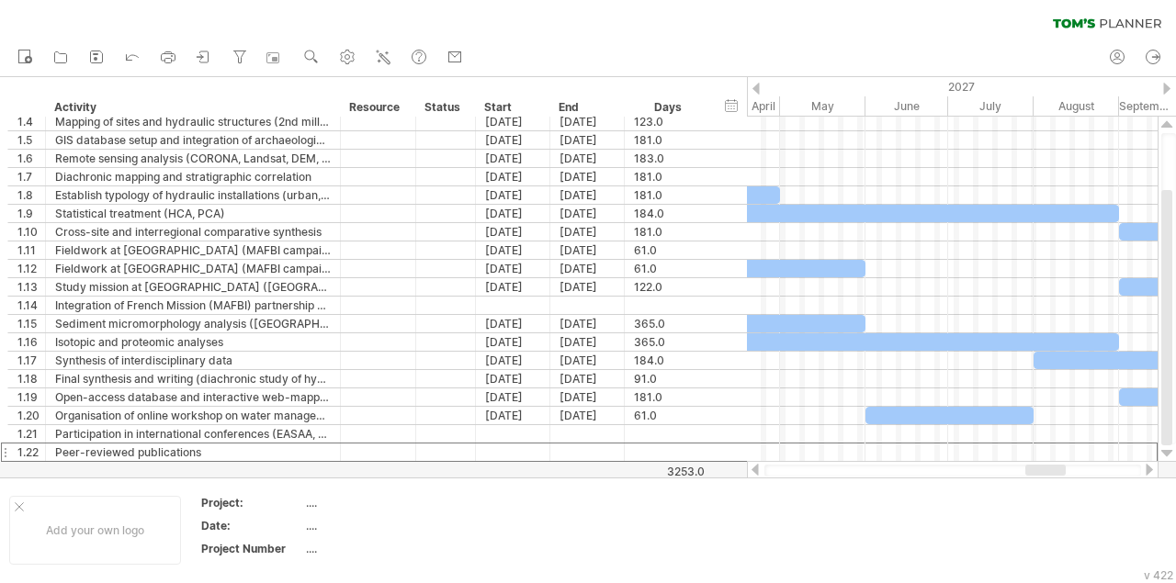
click at [756, 84] on div at bounding box center [755, 89] width 7 height 12
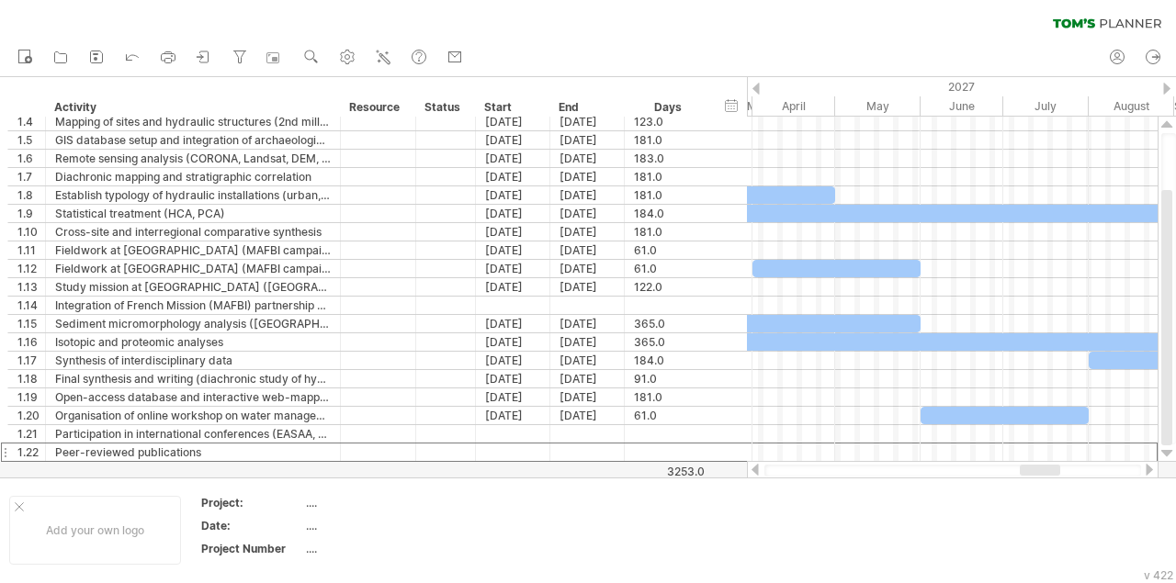
click at [756, 84] on div at bounding box center [755, 89] width 7 height 12
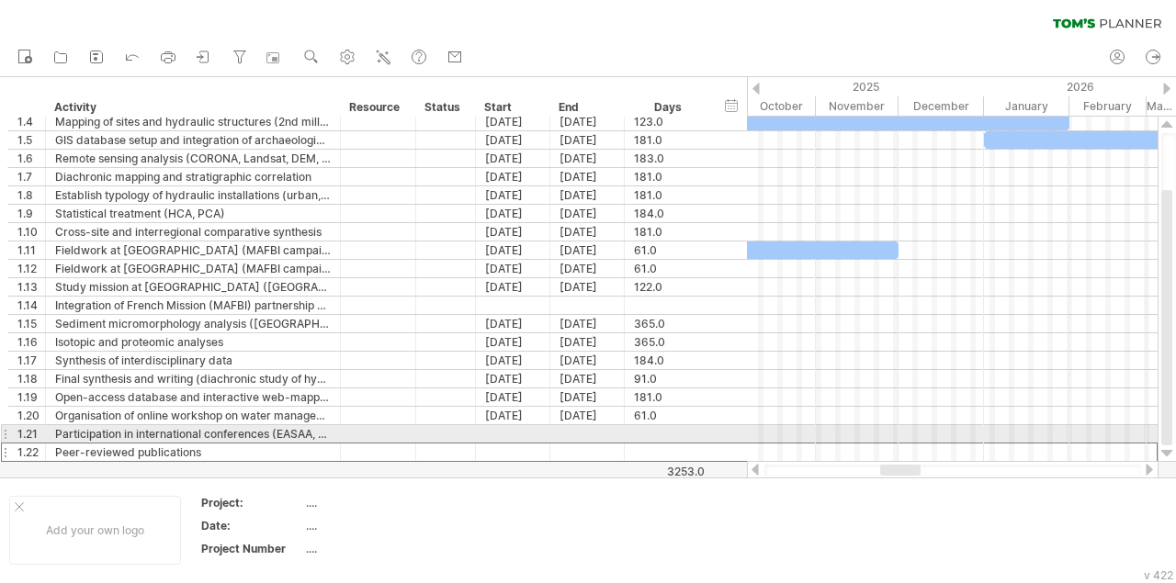
drag, startPoint x: 1022, startPoint y: 470, endPoint x: 890, endPoint y: 438, distance: 136.1
click at [890, 438] on div "Trying to reach [DOMAIN_NAME] Connected again... 0% clear filter new 1" at bounding box center [588, 291] width 1176 height 583
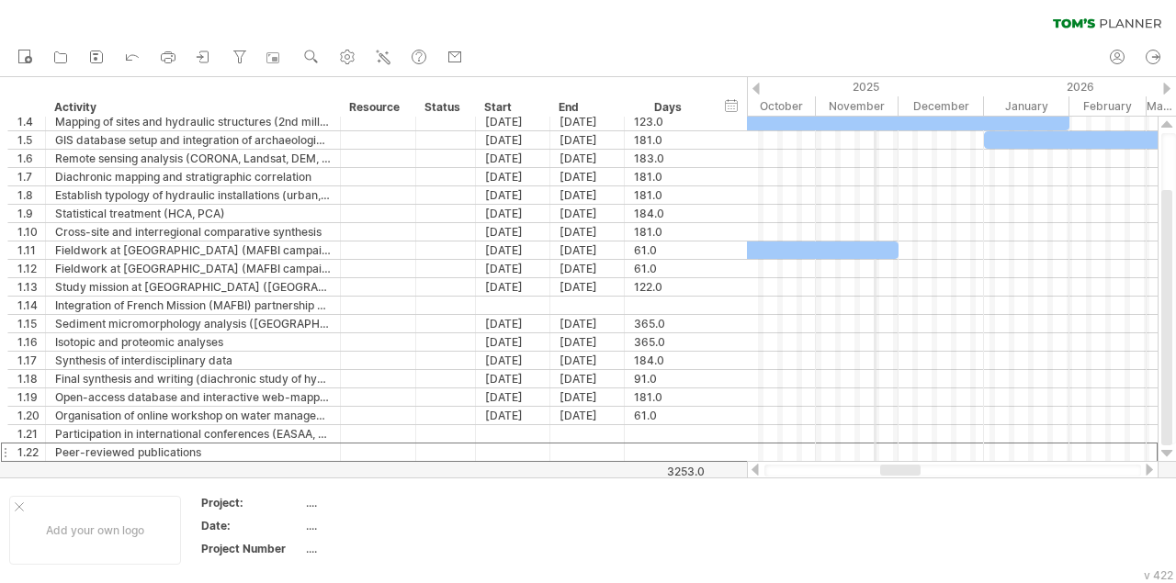
click at [876, 85] on div "2025" at bounding box center [481, 86] width 1006 height 19
click at [918, 107] on div "timeline settings" at bounding box center [952, 108] width 134 height 29
select select "*"
select select "**"
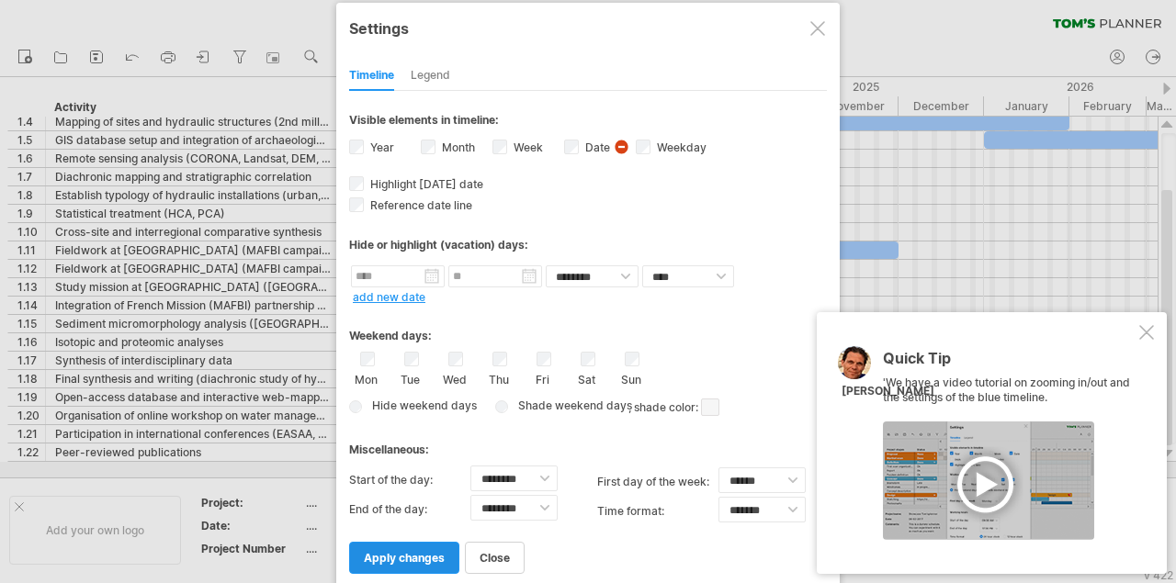
click at [384, 553] on span "apply changes" at bounding box center [404, 558] width 81 height 14
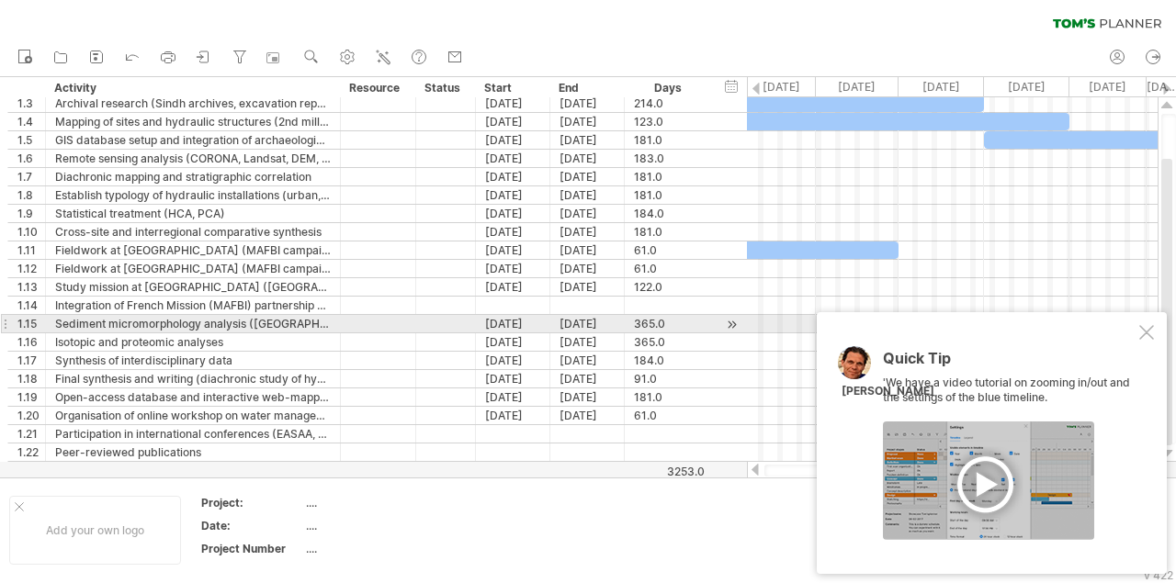
click at [1148, 330] on div at bounding box center [1146, 332] width 15 height 15
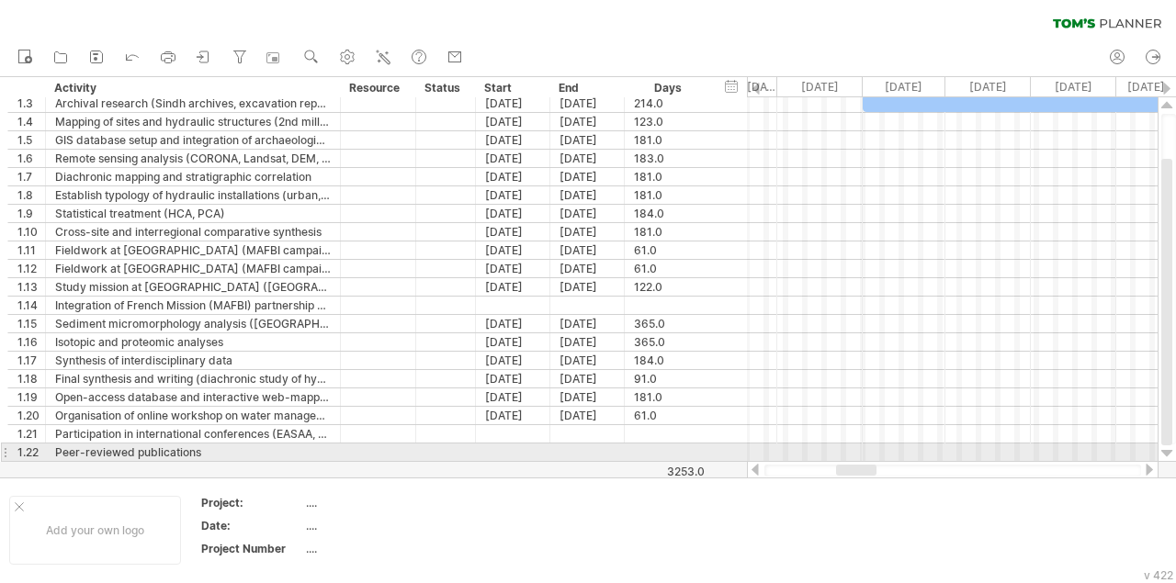
drag, startPoint x: 898, startPoint y: 468, endPoint x: 854, endPoint y: 456, distance: 45.7
click at [854, 456] on div "Trying to reach [DOMAIN_NAME] Connected again... 0% clear filter new 1" at bounding box center [588, 291] width 1176 height 583
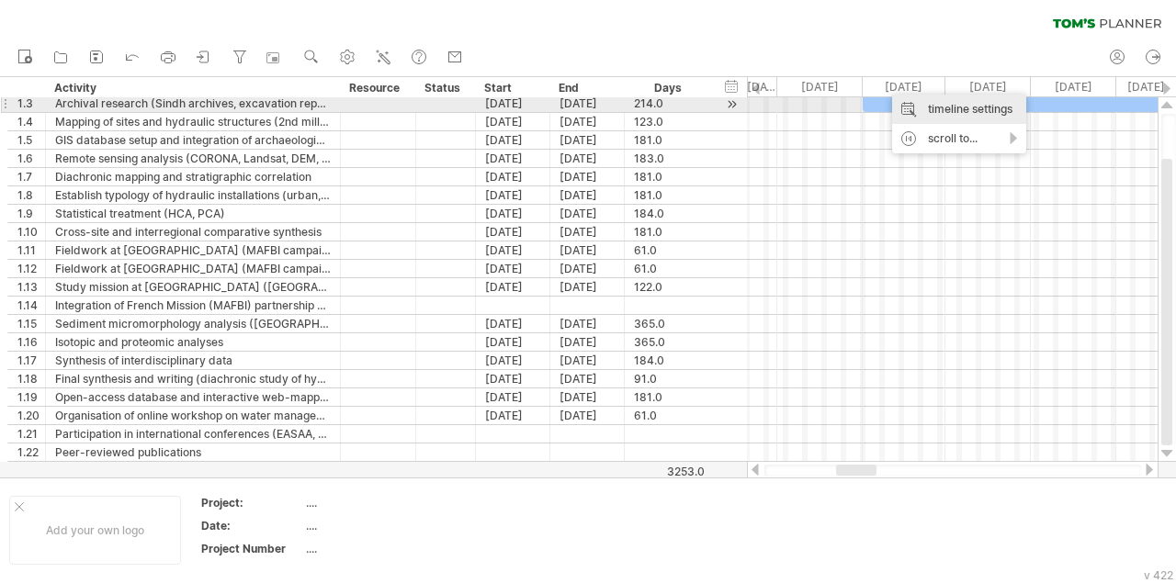
click at [913, 101] on div "timeline settings" at bounding box center [959, 109] width 134 height 29
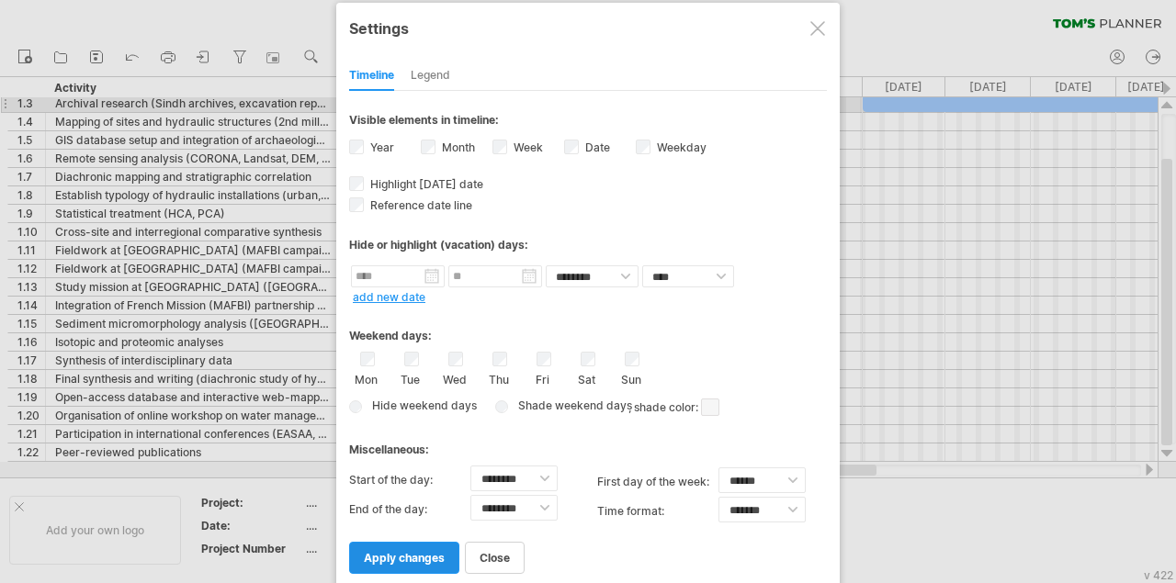
click at [379, 553] on span "apply changes" at bounding box center [404, 558] width 81 height 14
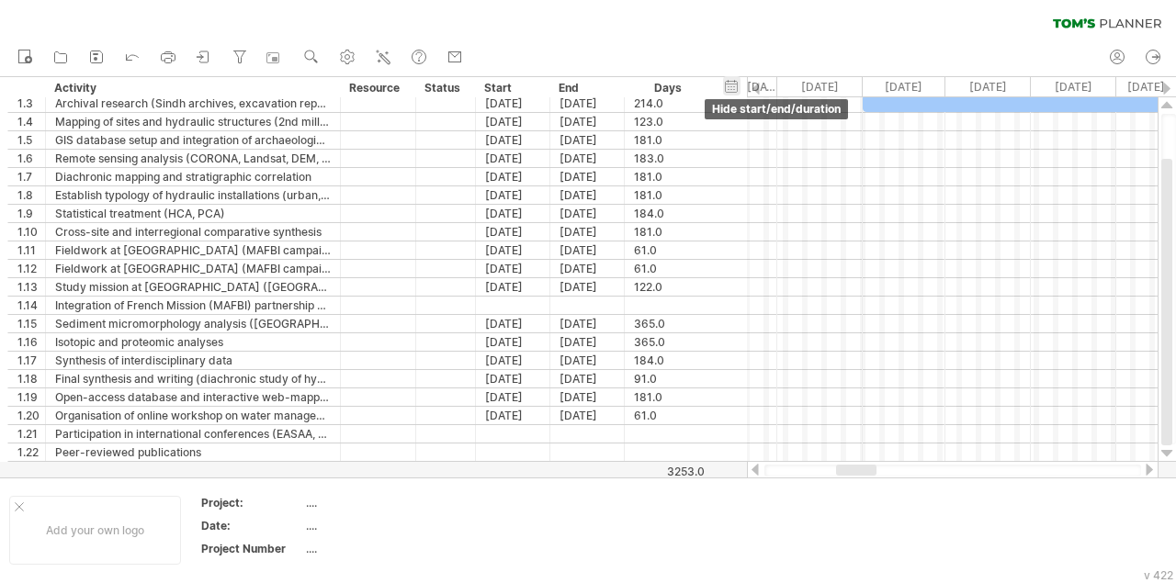
click at [731, 82] on div "hide start/end/duration show start/end/duration" at bounding box center [731, 85] width 17 height 19
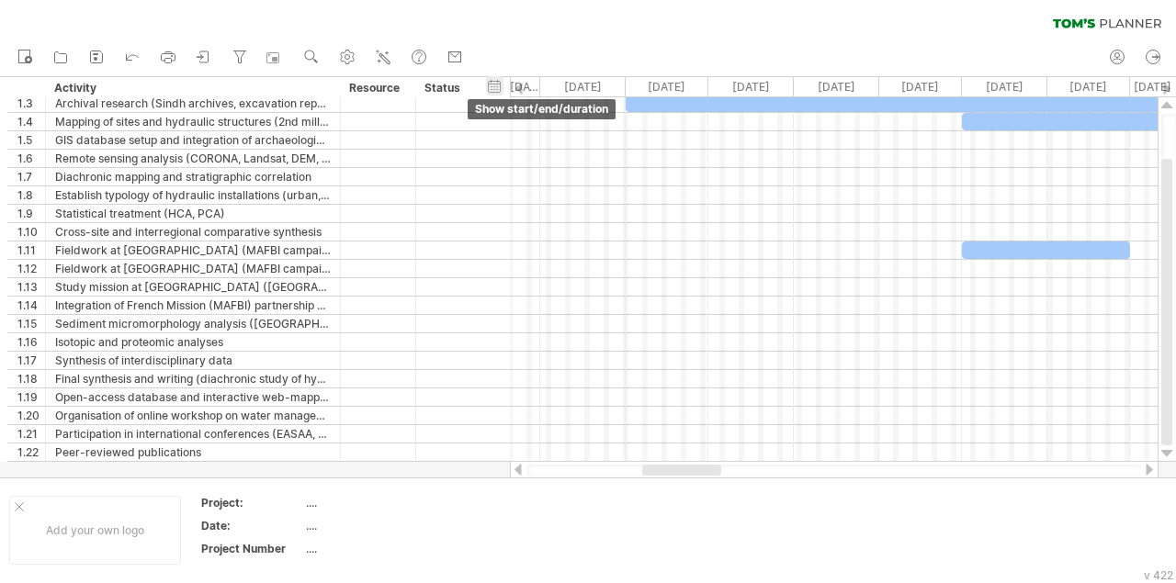
click at [498, 81] on div "hide start/end/duration show start/end/duration" at bounding box center [494, 85] width 17 height 19
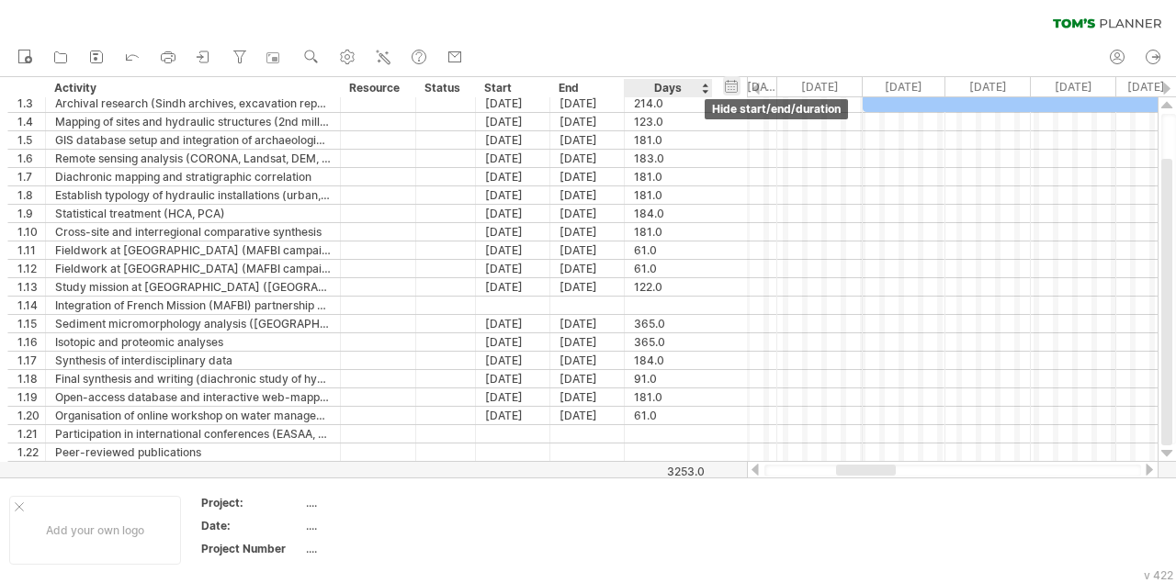
click at [733, 87] on div "hide start/end/duration show start/end/duration" at bounding box center [731, 85] width 17 height 19
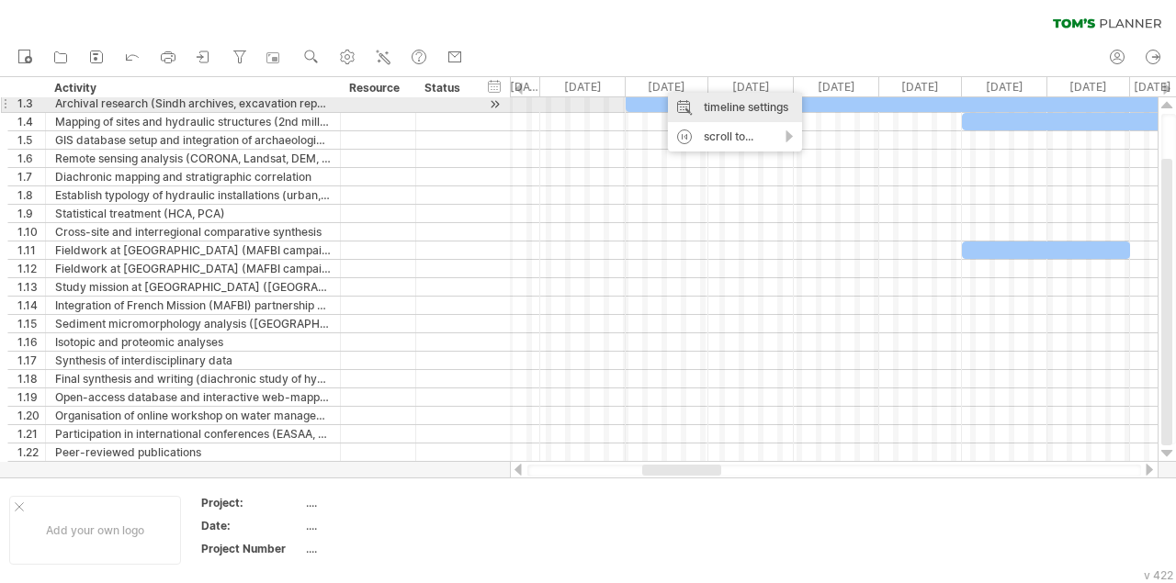
click at [694, 99] on div "timeline settings" at bounding box center [735, 107] width 134 height 29
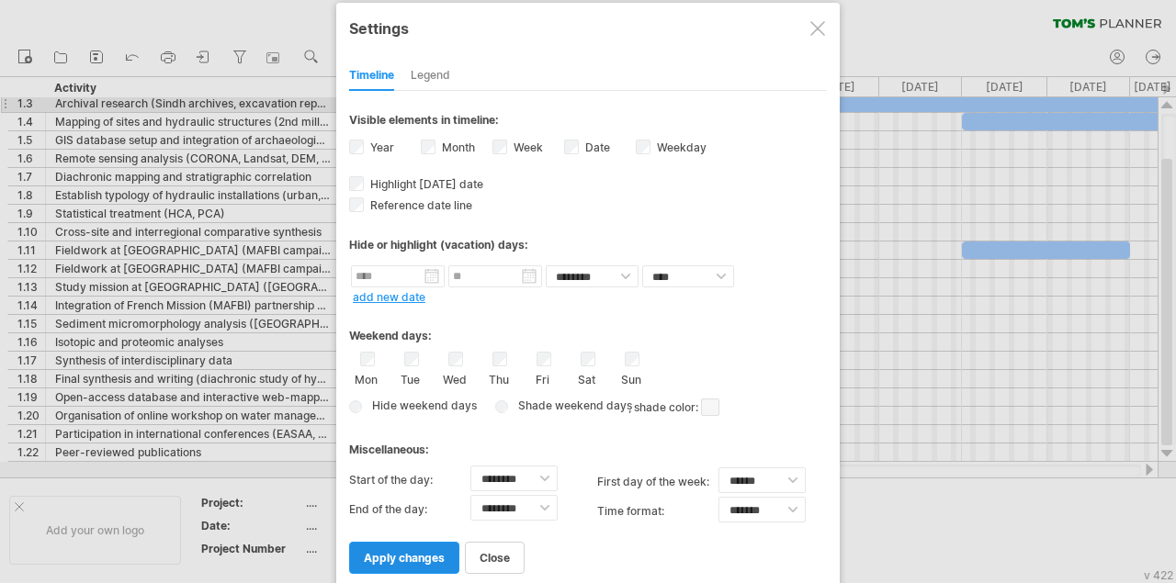
click at [418, 552] on span "apply changes" at bounding box center [404, 558] width 81 height 14
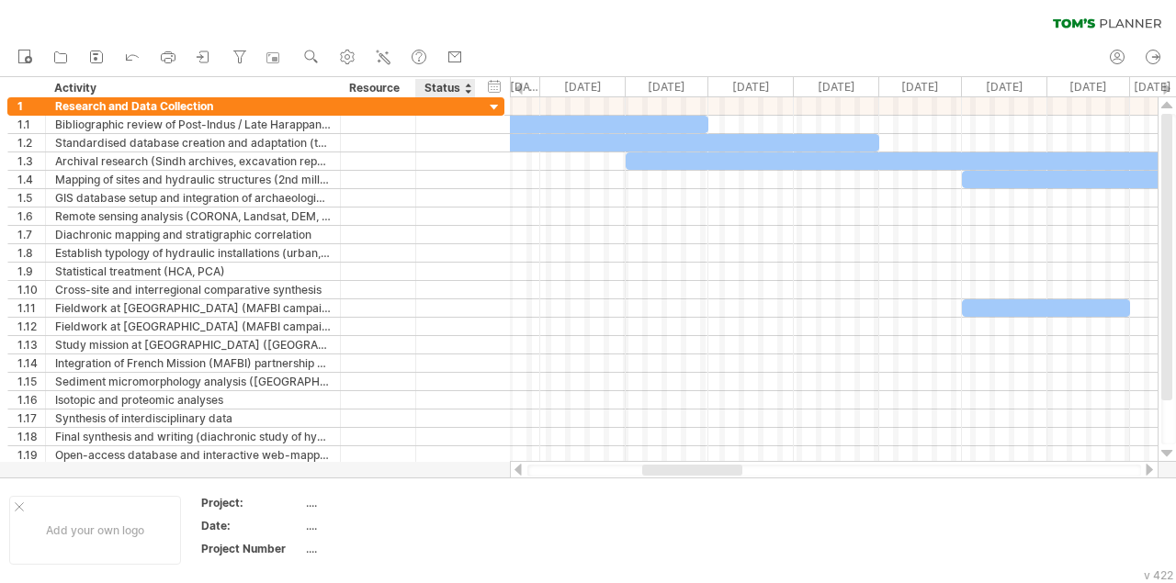
click at [456, 83] on div "Status" at bounding box center [444, 88] width 40 height 18
click at [492, 85] on div "hide start/end/duration show start/end/duration" at bounding box center [494, 85] width 17 height 19
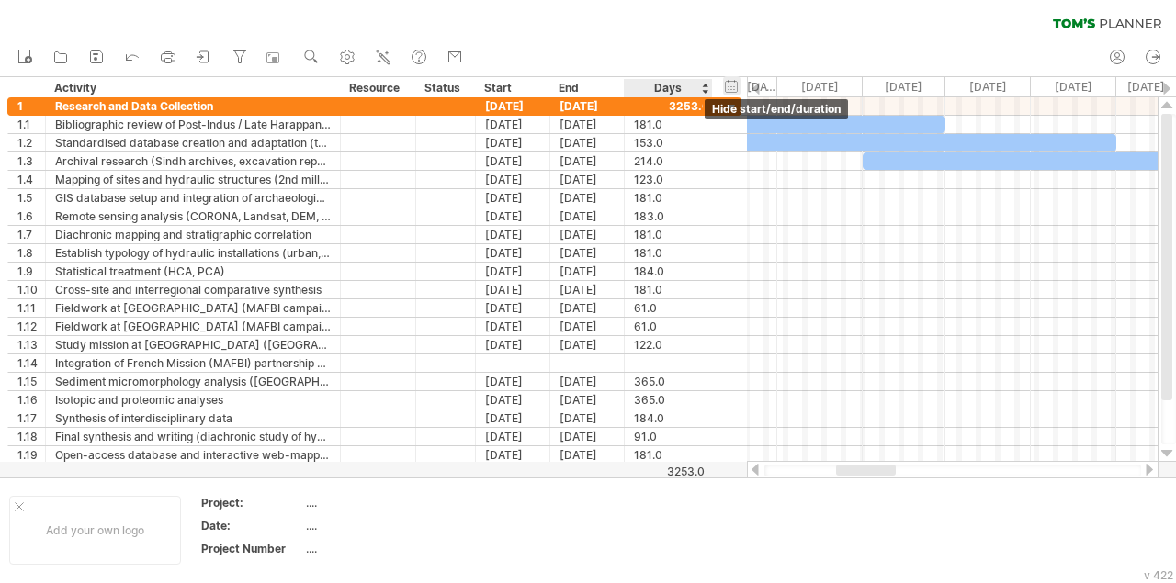
click at [737, 89] on div "hide start/end/duration show start/end/duration" at bounding box center [731, 85] width 17 height 19
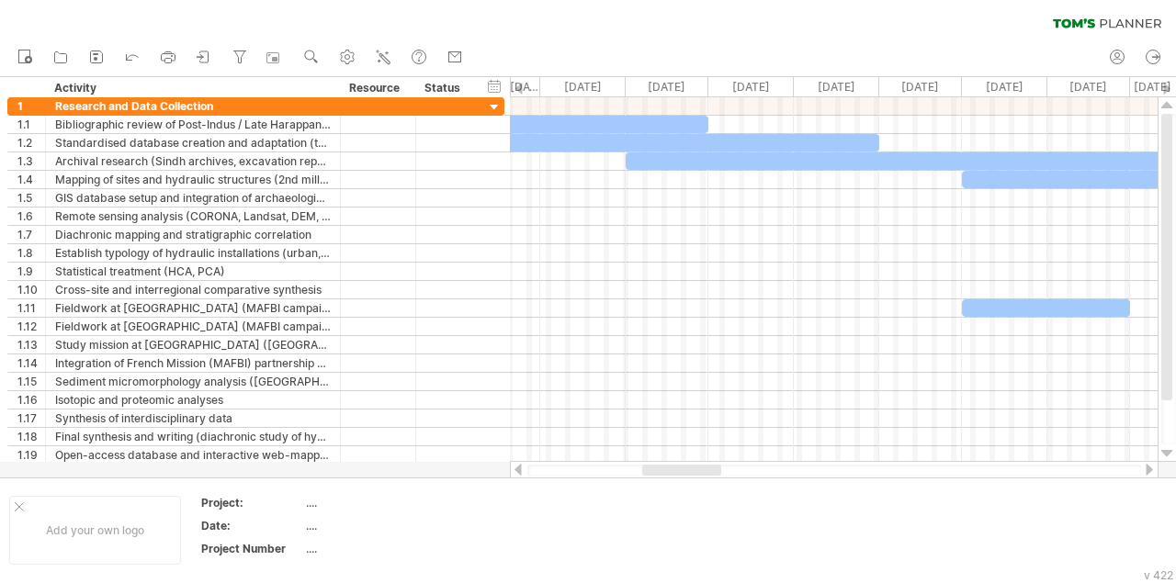
click at [642, 19] on div "clear filter reapply filter" at bounding box center [588, 19] width 1176 height 39
click at [177, 56] on icon at bounding box center [168, 57] width 18 height 18
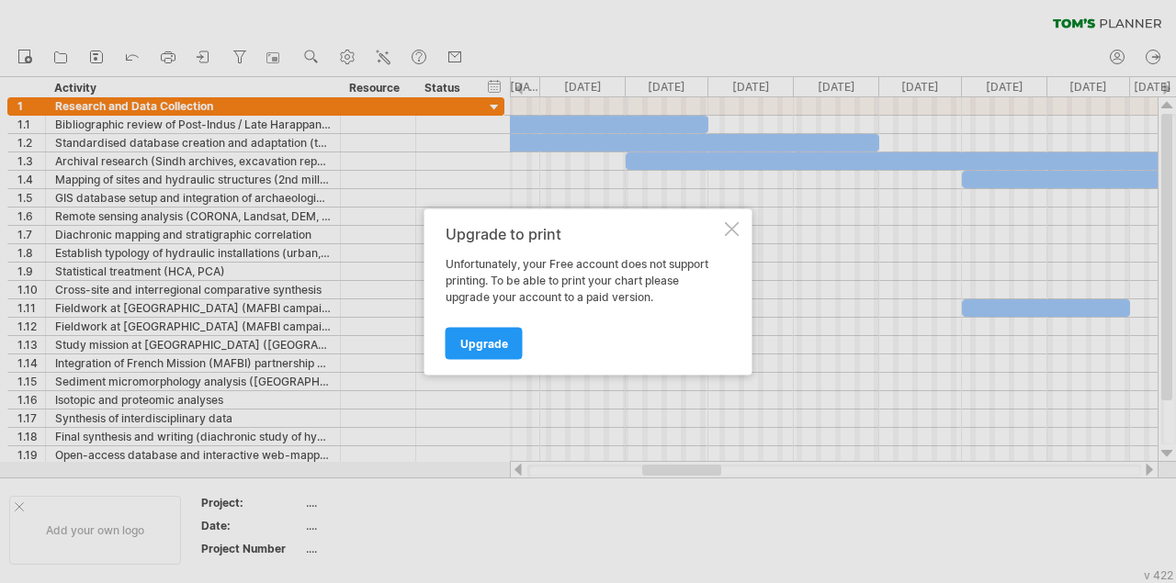
click at [730, 227] on div at bounding box center [732, 228] width 15 height 15
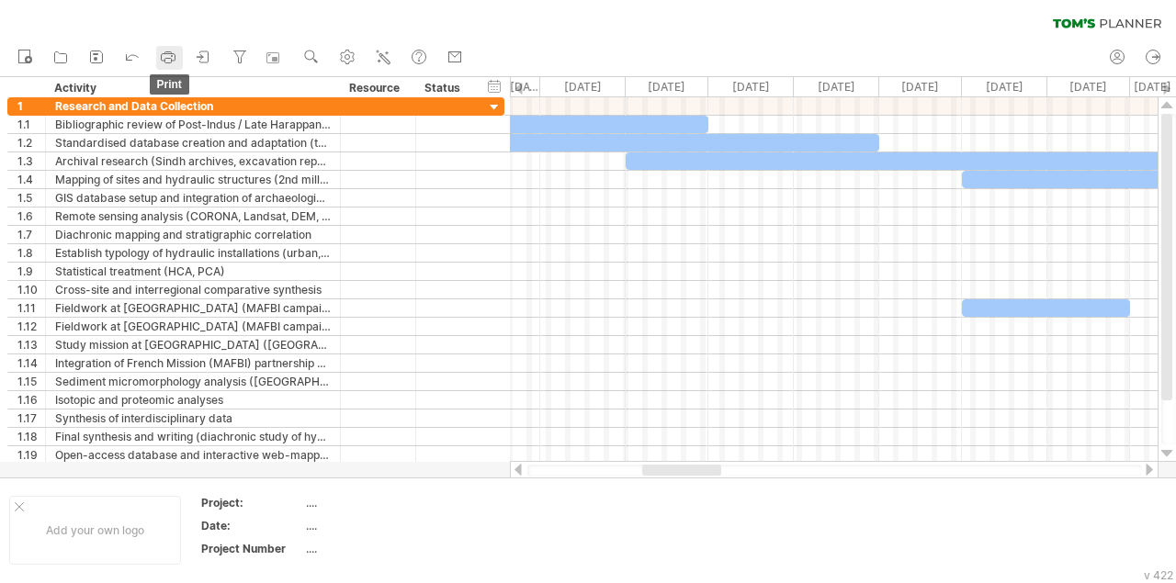
click at [164, 56] on icon at bounding box center [168, 57] width 18 height 18
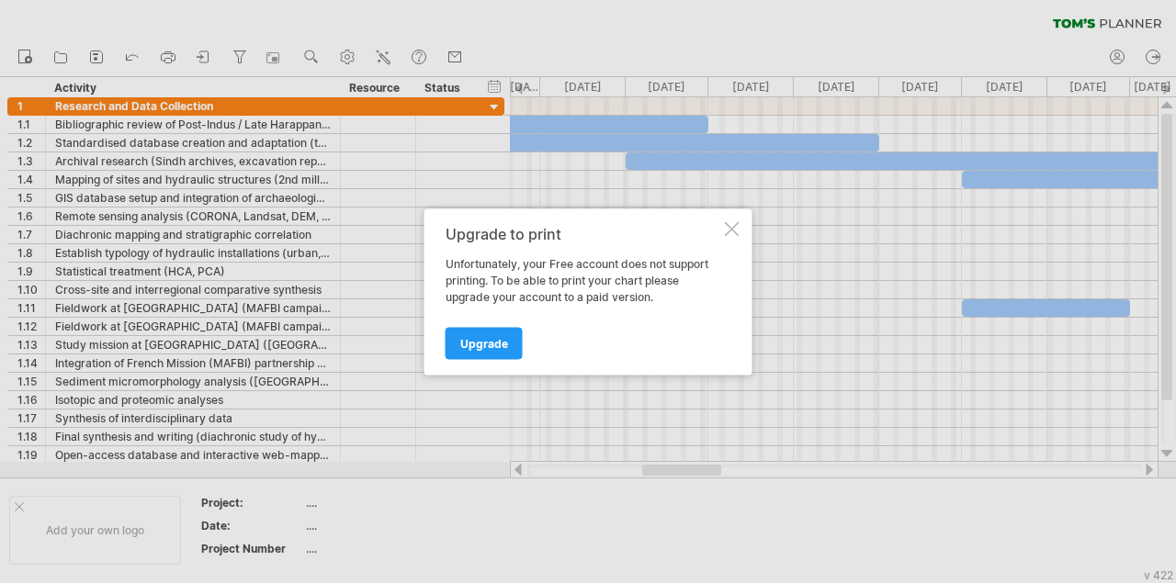
click at [733, 227] on div at bounding box center [732, 228] width 15 height 15
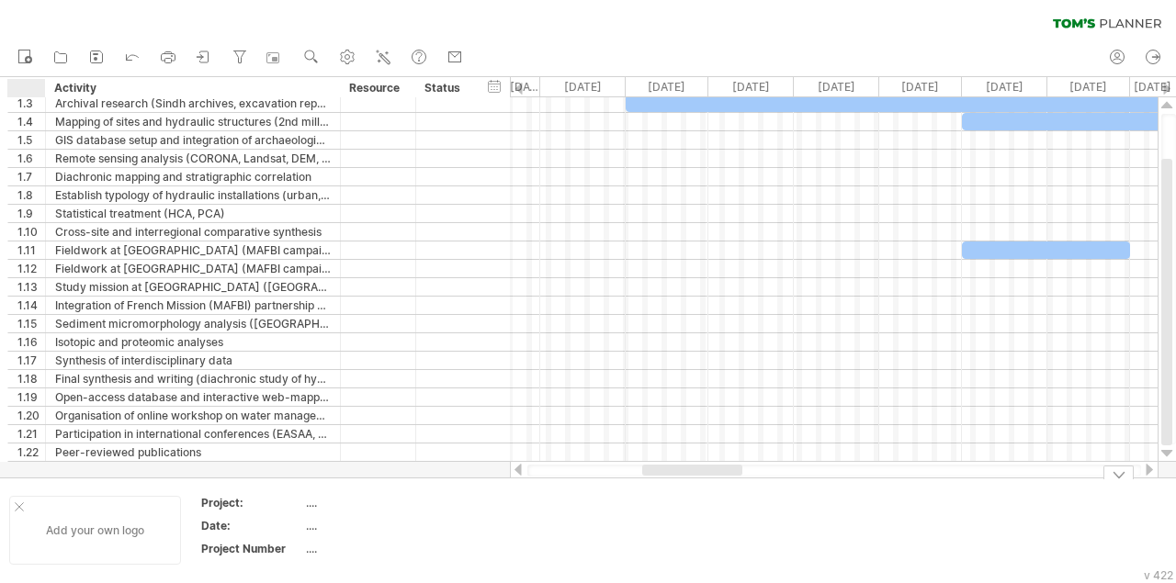
click at [23, 502] on div "Add your own logo" at bounding box center [95, 530] width 172 height 69
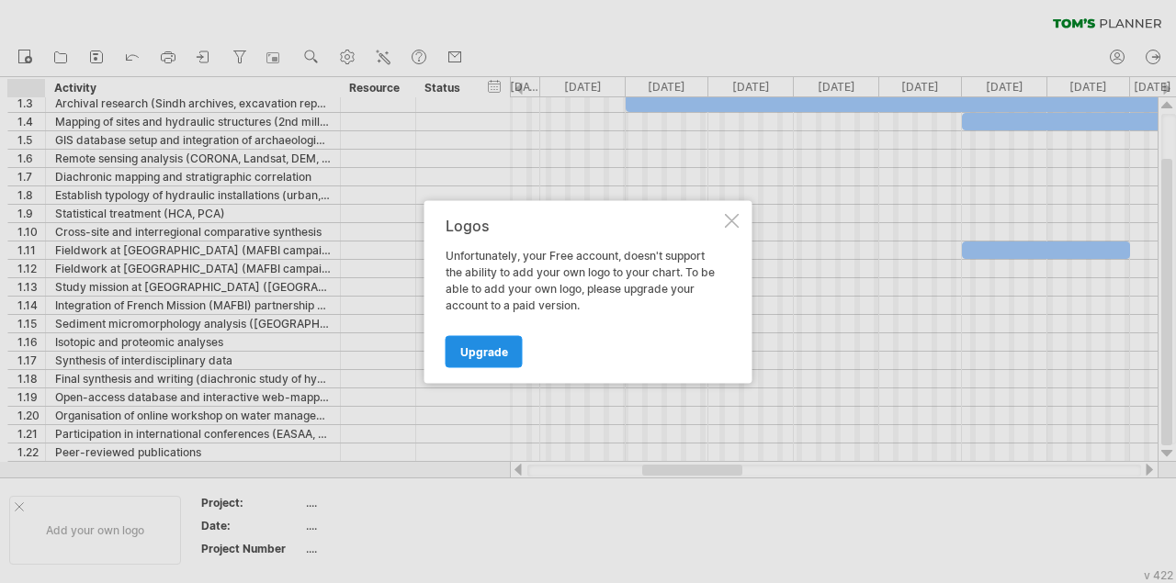
click at [481, 356] on span "Upgrade" at bounding box center [484, 351] width 48 height 14
